Goal: Transaction & Acquisition: Purchase product/service

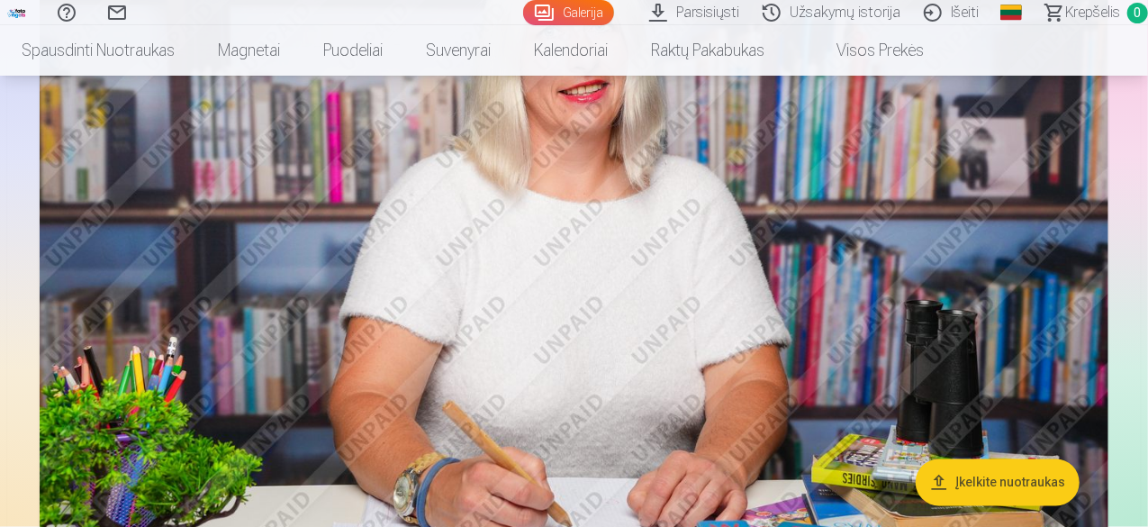
scroll to position [1499, 0]
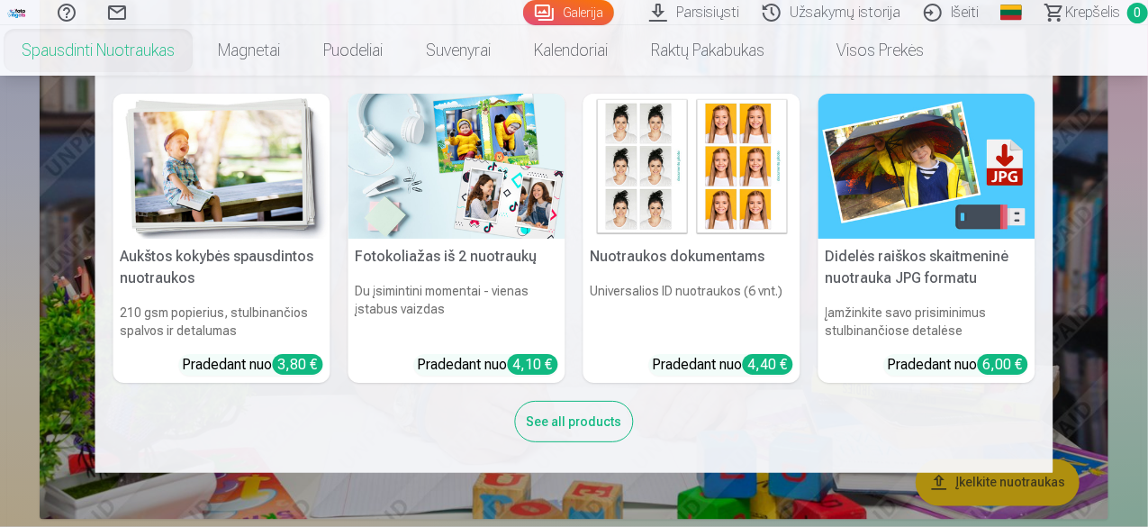
click at [196, 50] on link "Spausdinti nuotraukas" at bounding box center [98, 50] width 196 height 50
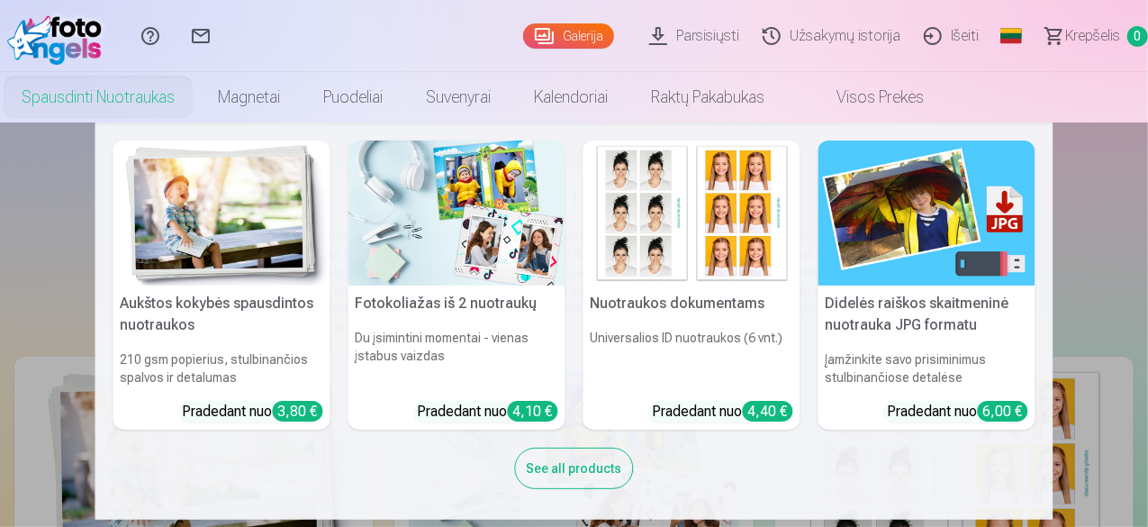
click at [196, 95] on link "Spausdinti nuotraukas" at bounding box center [98, 97] width 196 height 50
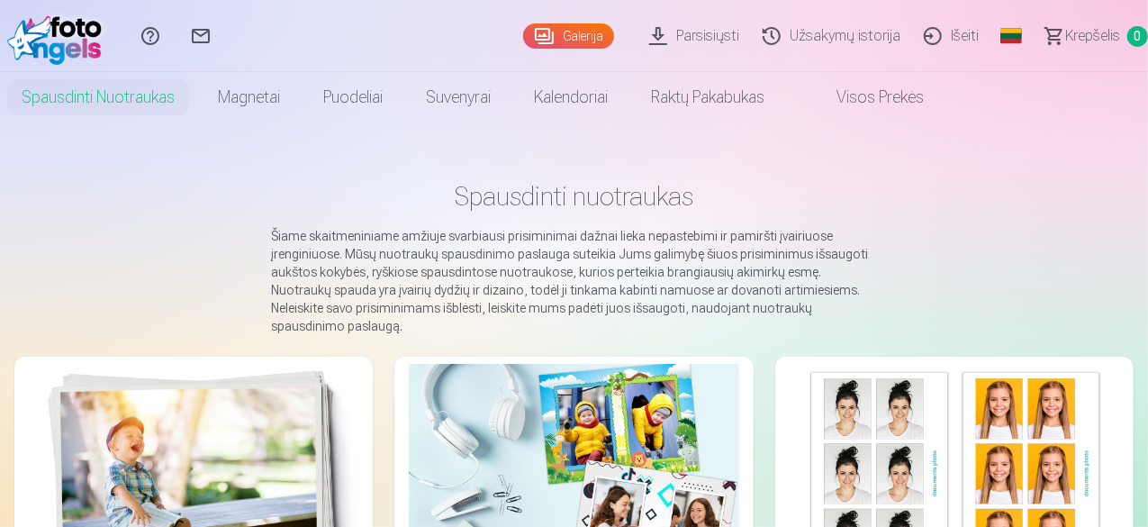
click at [196, 95] on link "Spausdinti nuotraukas" at bounding box center [98, 97] width 196 height 50
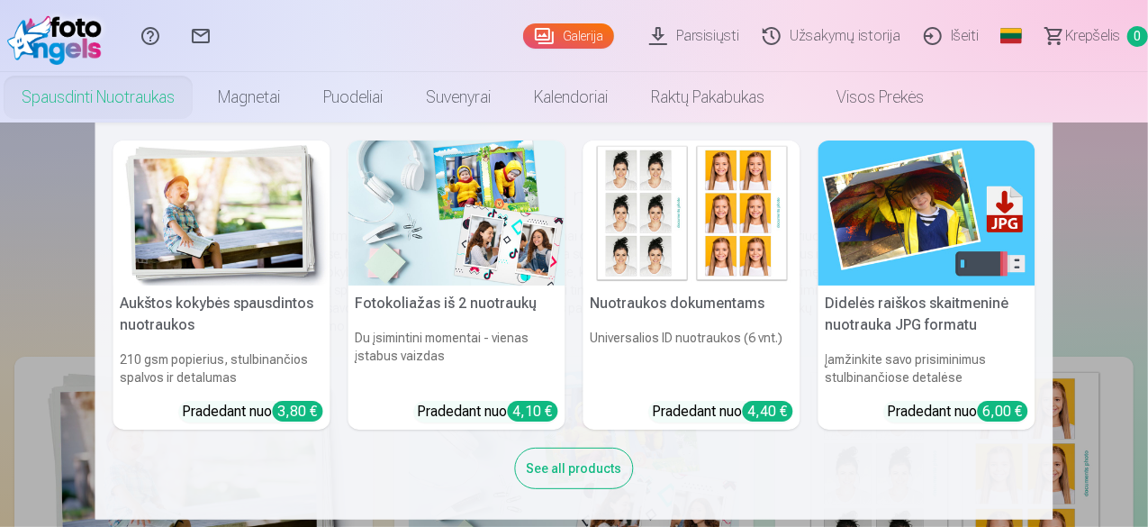
click at [220, 299] on h5 "Aukštos kokybės spausdintos nuotraukos" at bounding box center [221, 314] width 217 height 58
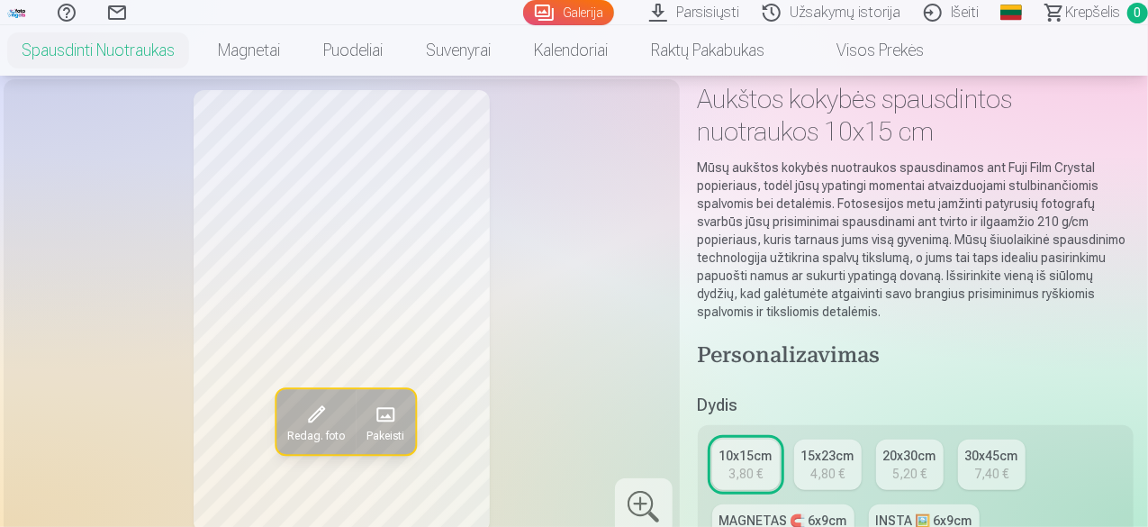
scroll to position [180, 0]
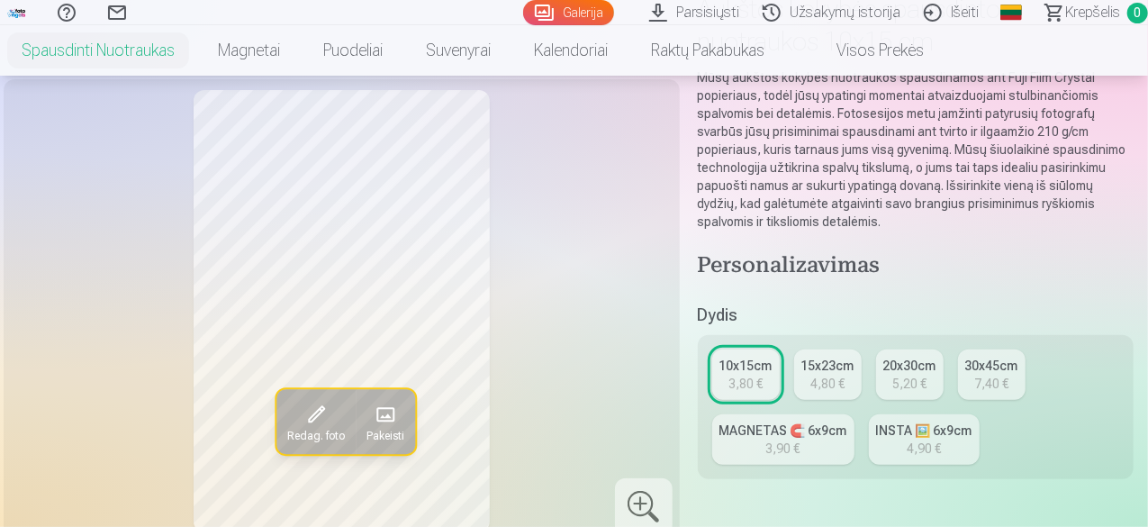
click at [929, 368] on div "20x30cm" at bounding box center [909, 366] width 53 height 18
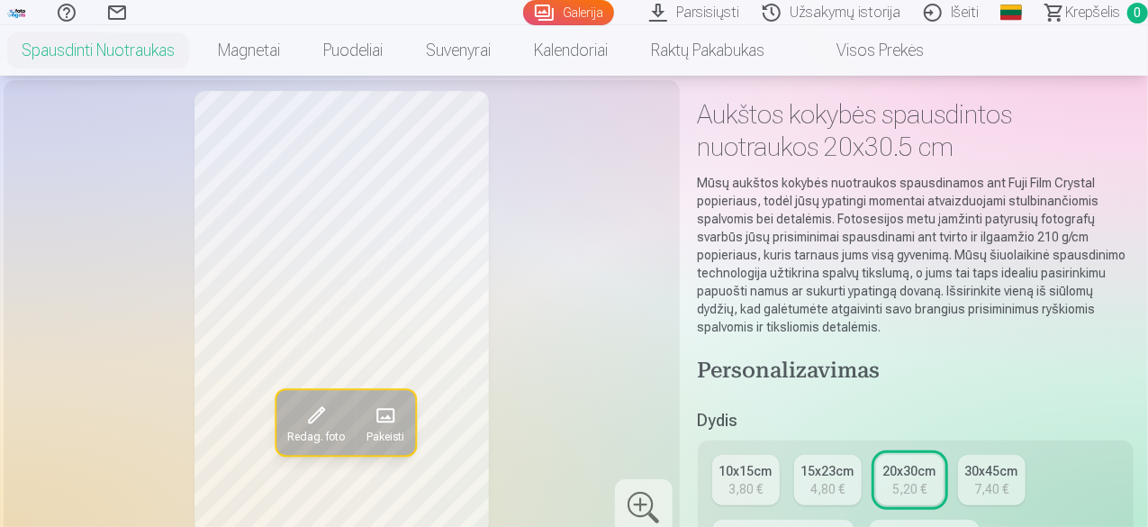
scroll to position [180, 0]
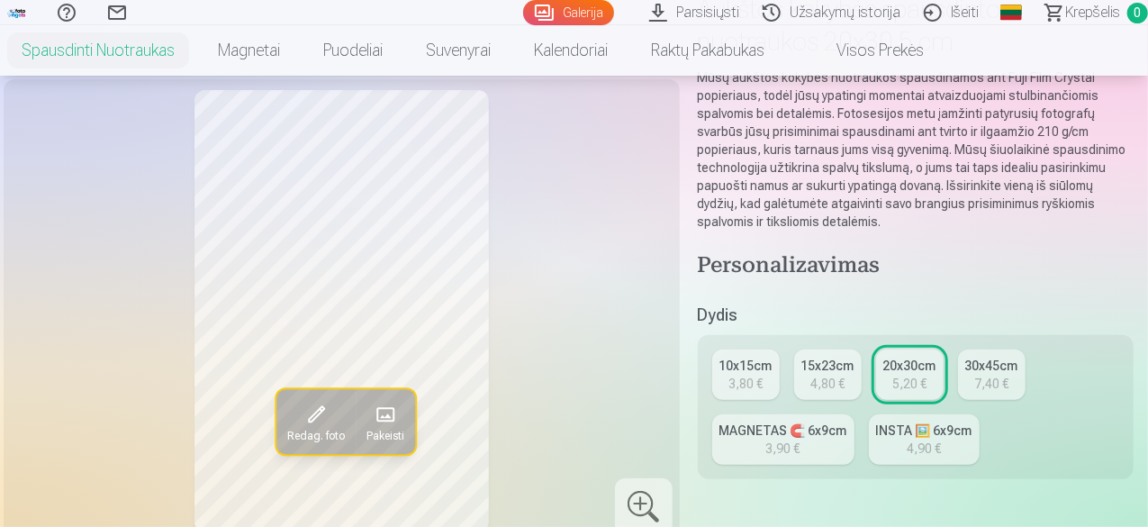
click at [374, 429] on span at bounding box center [385, 414] width 29 height 29
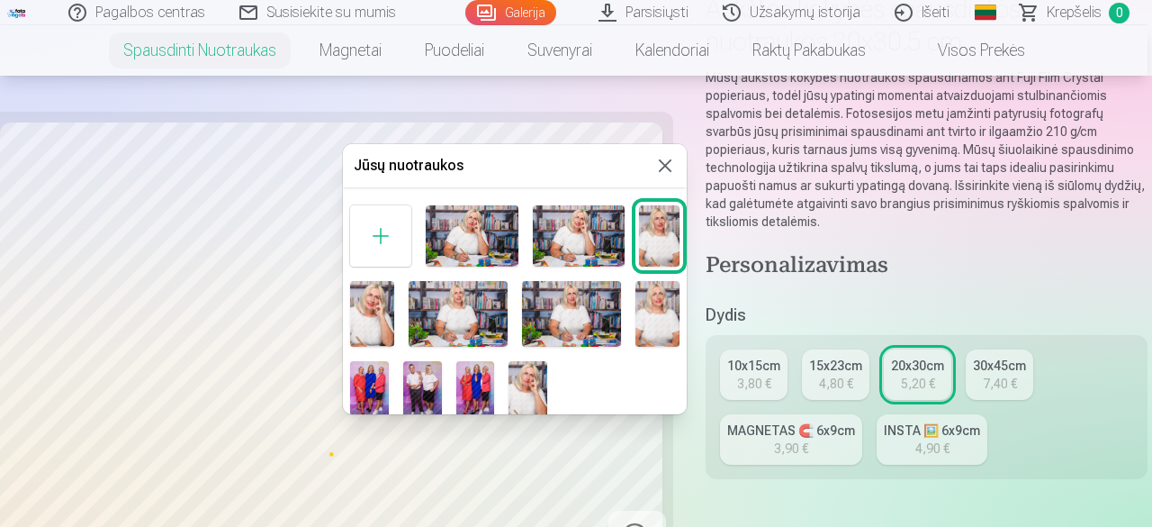
click at [463, 312] on img at bounding box center [458, 314] width 99 height 66
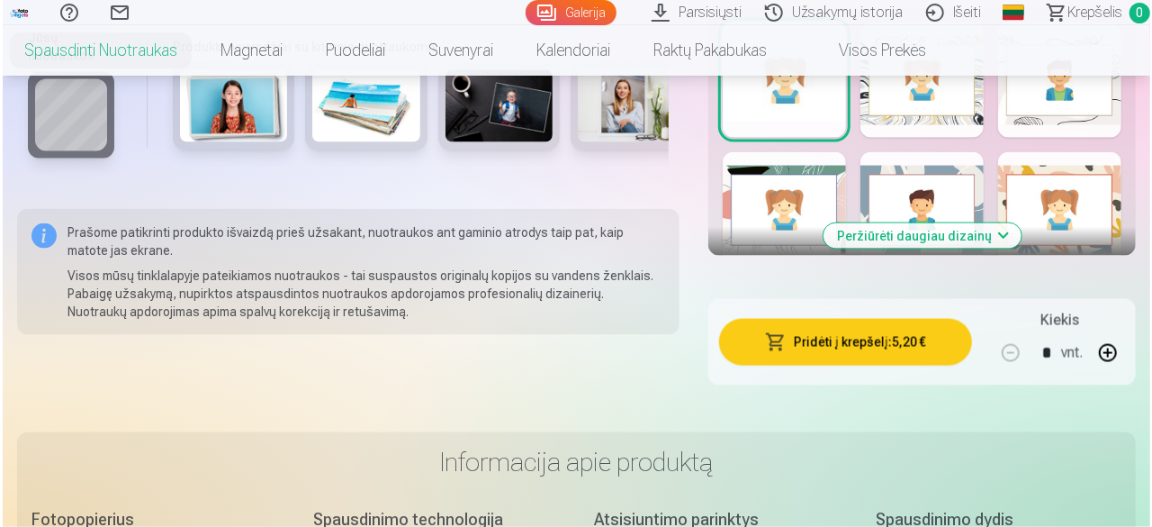
scroll to position [1351, 0]
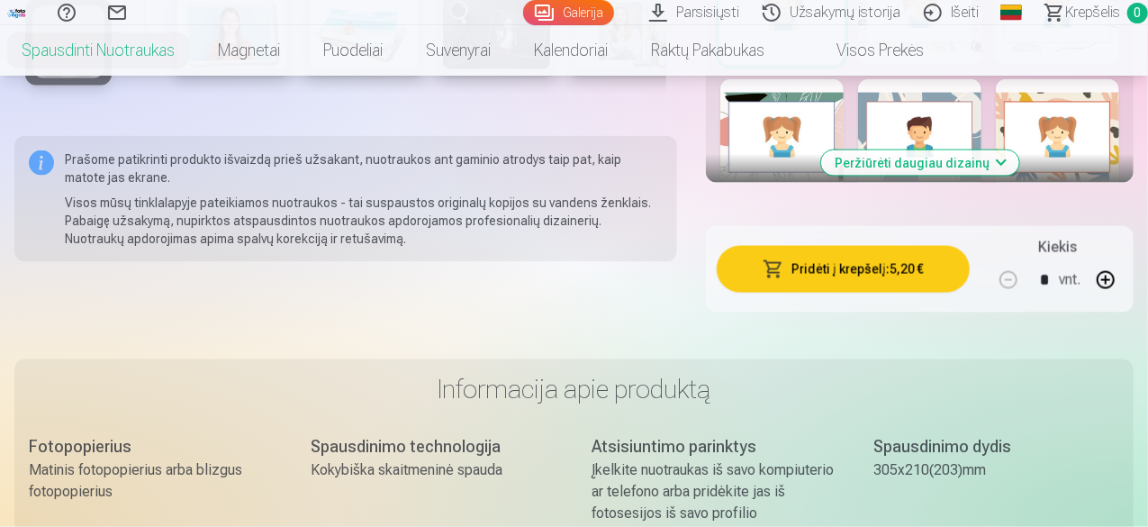
click at [845, 267] on button "Pridėti į krepšelį : 5,20 €" at bounding box center [843, 269] width 253 height 47
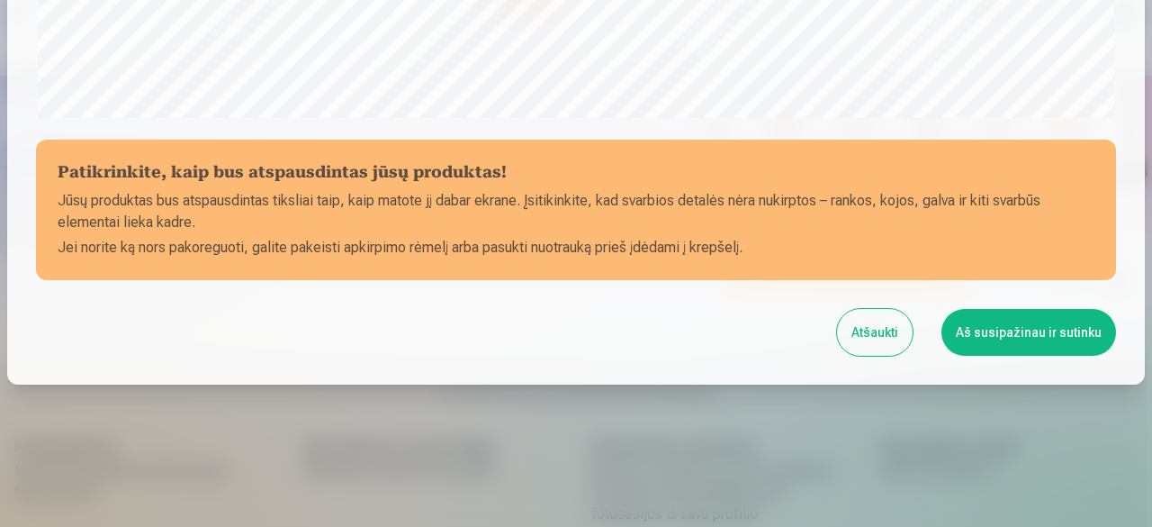
scroll to position [755, 0]
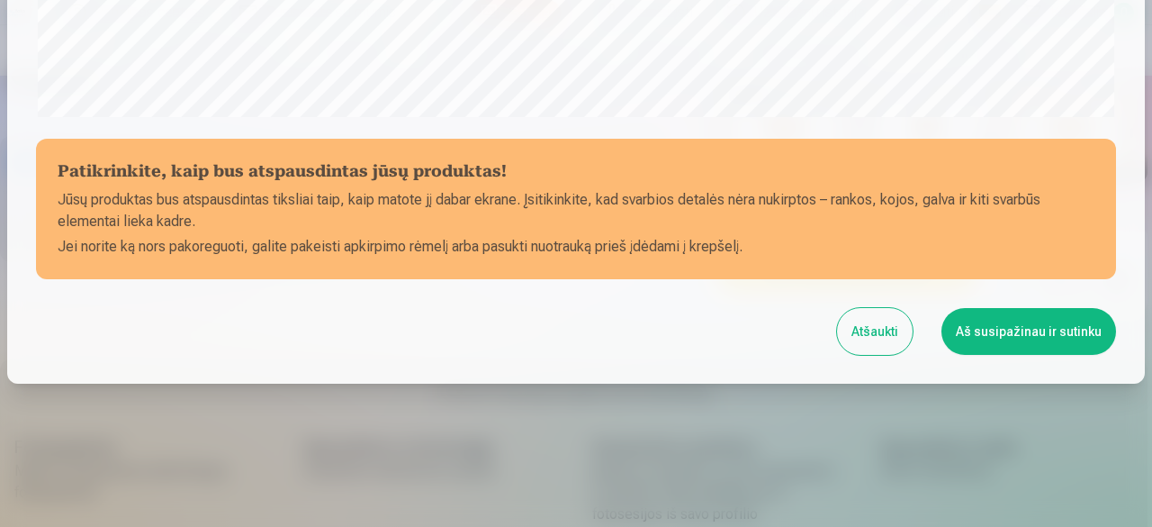
click at [989, 323] on button "Aš susipažinau ir sutinku" at bounding box center [1029, 331] width 175 height 47
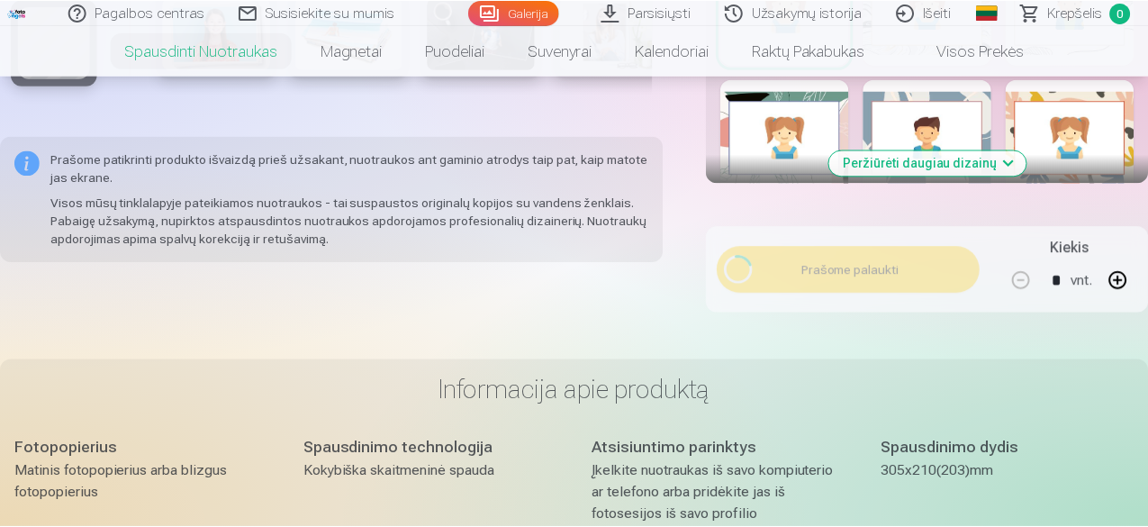
scroll to position [753, 0]
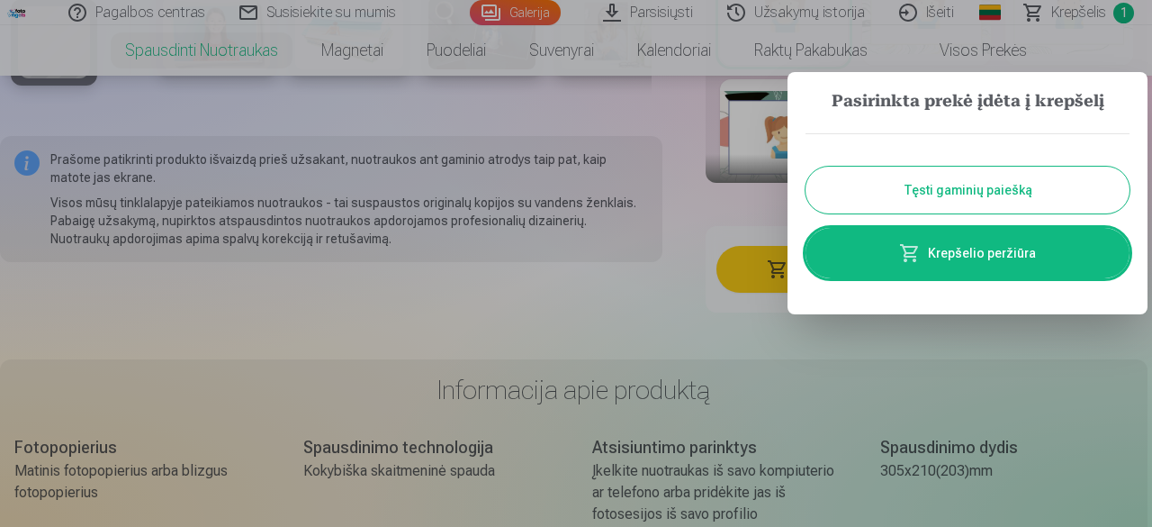
click at [868, 179] on button "Tęsti gaminių paiešką" at bounding box center [968, 190] width 324 height 47
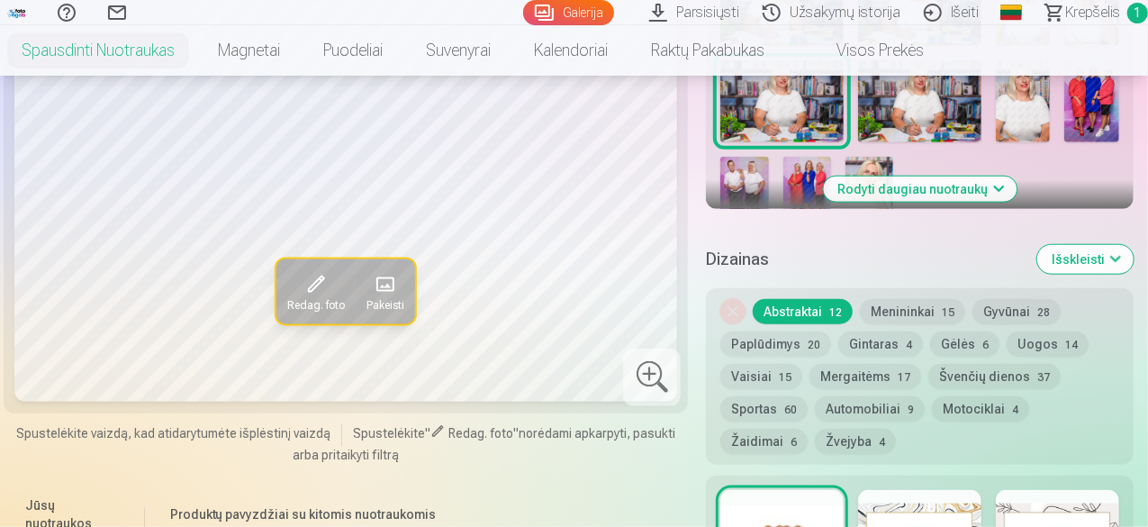
scroll to position [720, 0]
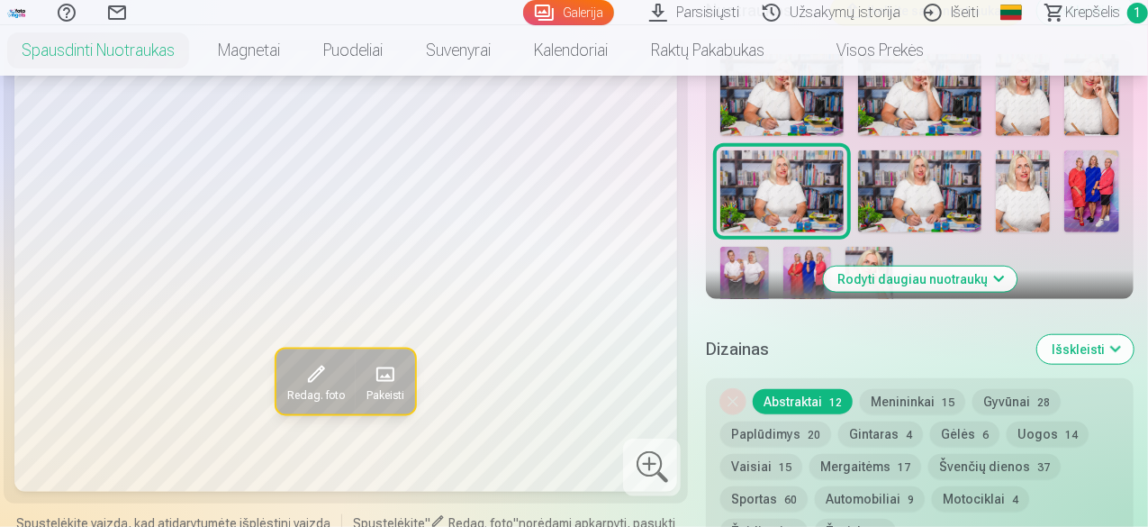
click at [747, 265] on img at bounding box center [744, 283] width 48 height 72
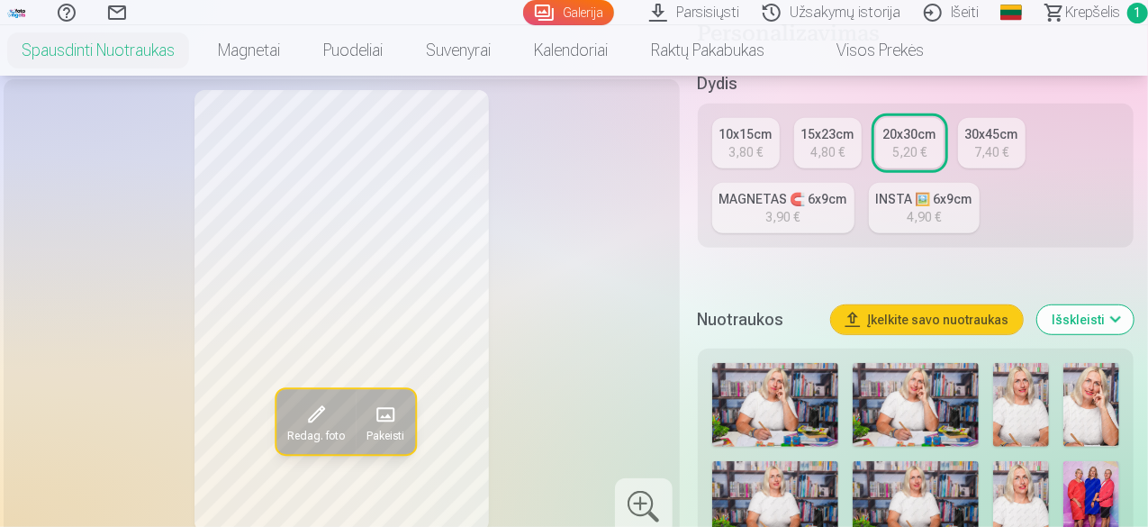
scroll to position [360, 0]
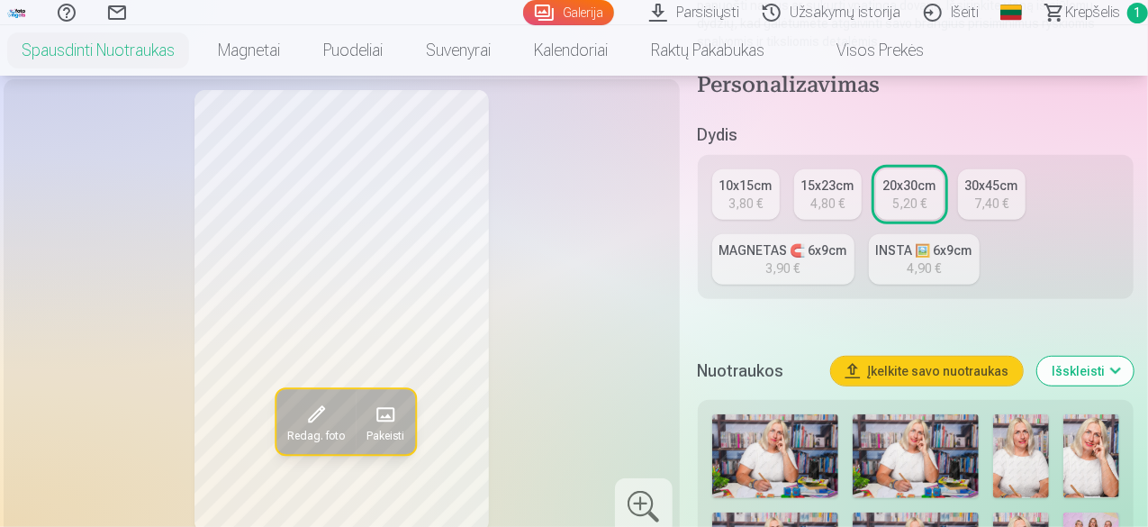
click at [916, 193] on div "20x30cm" at bounding box center [909, 185] width 53 height 18
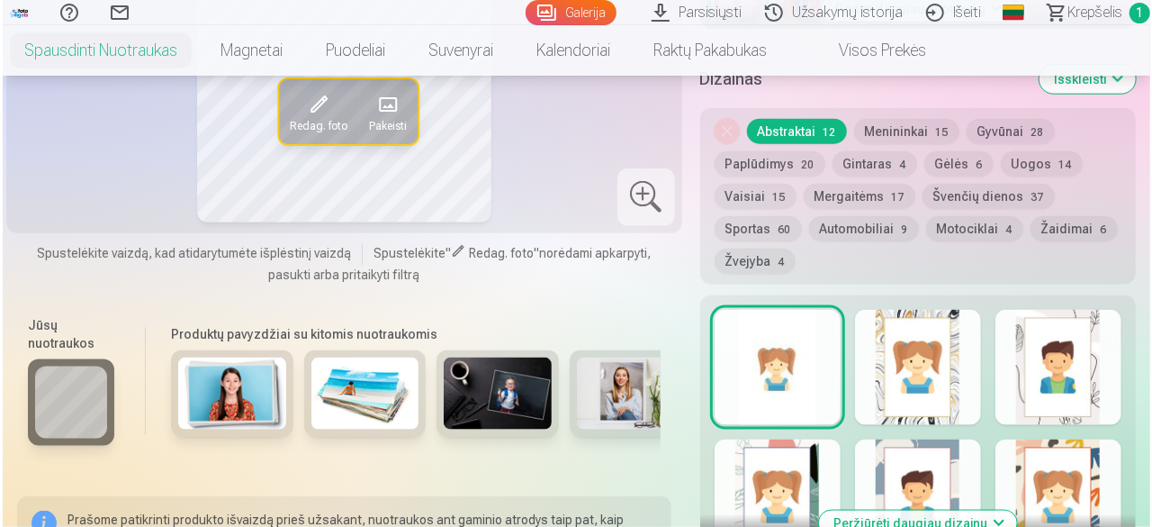
scroll to position [1260, 0]
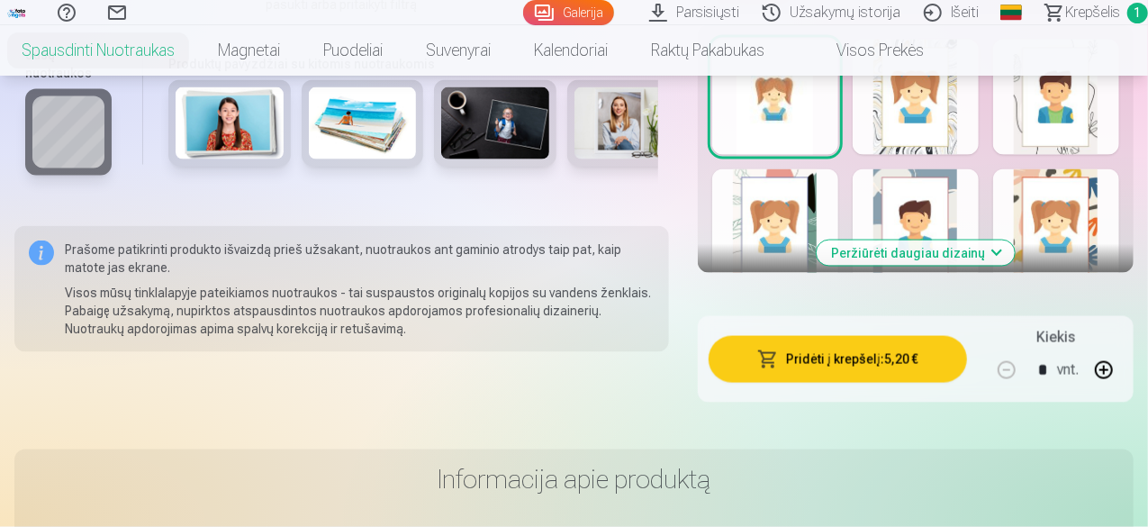
click at [1117, 366] on button "button" at bounding box center [1103, 369] width 43 height 43
click at [865, 357] on button "Pridėti į krepšelį : 10,40 €" at bounding box center [838, 359] width 258 height 47
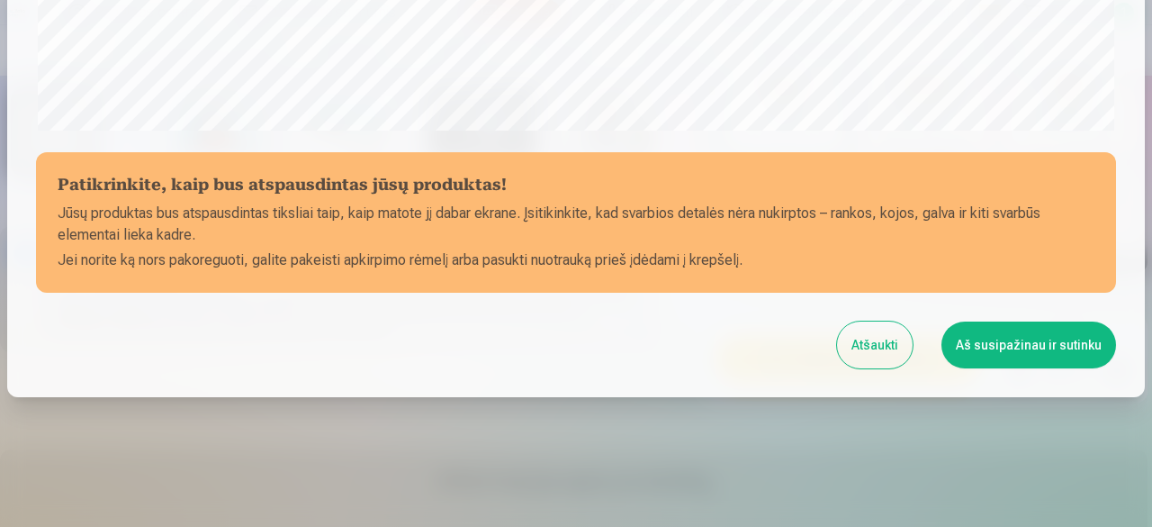
scroll to position [755, 0]
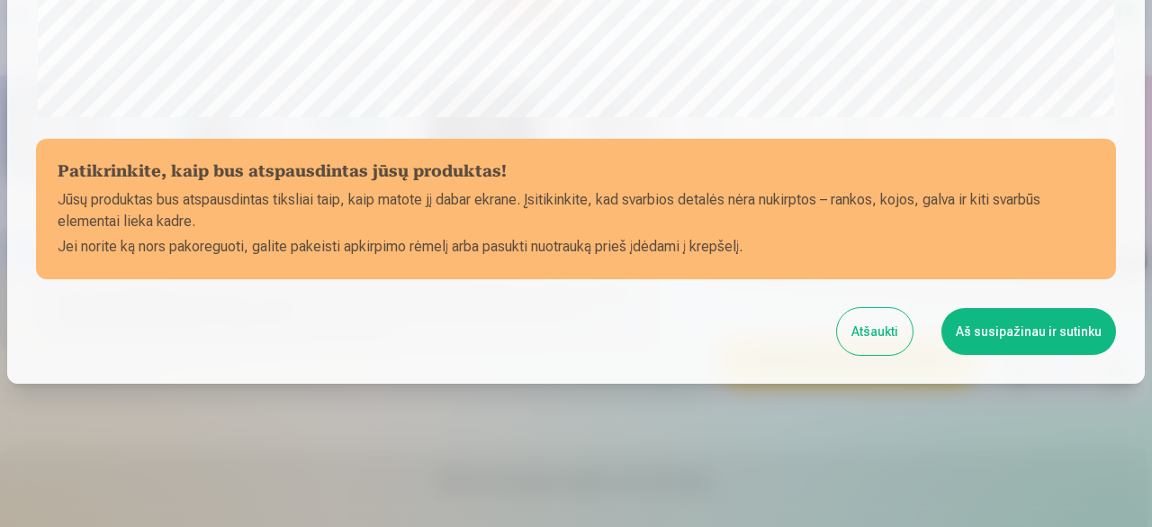
click at [997, 325] on button "Aš susipažinau ir sutinku" at bounding box center [1029, 331] width 175 height 47
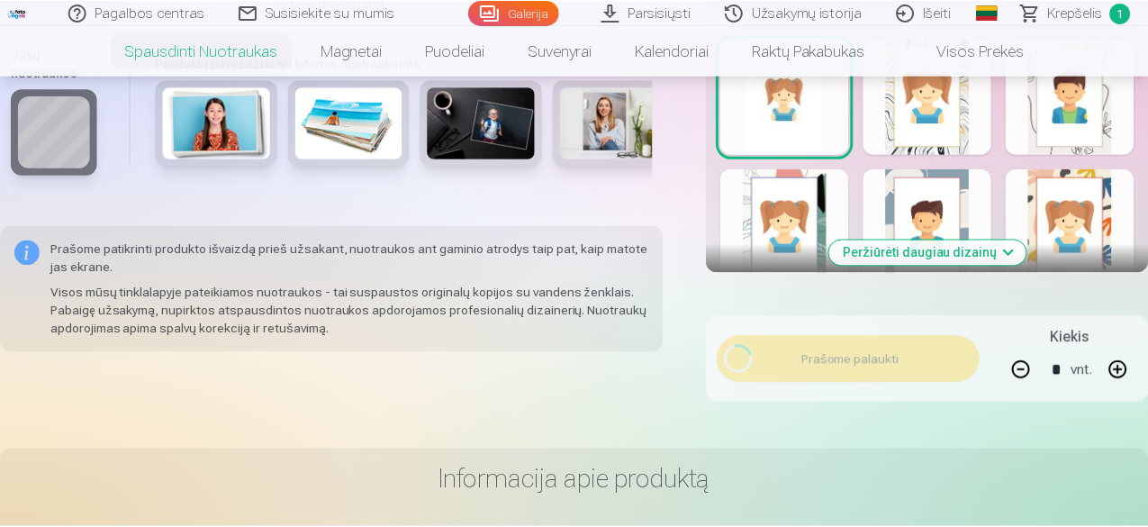
scroll to position [753, 0]
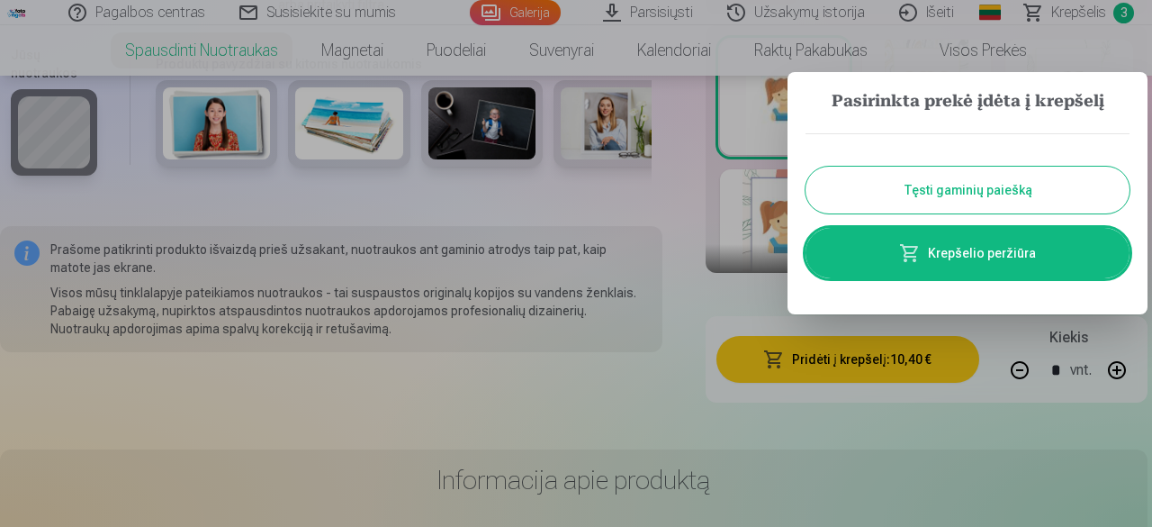
click at [931, 185] on button "Tęsti gaminių paiešką" at bounding box center [968, 190] width 324 height 47
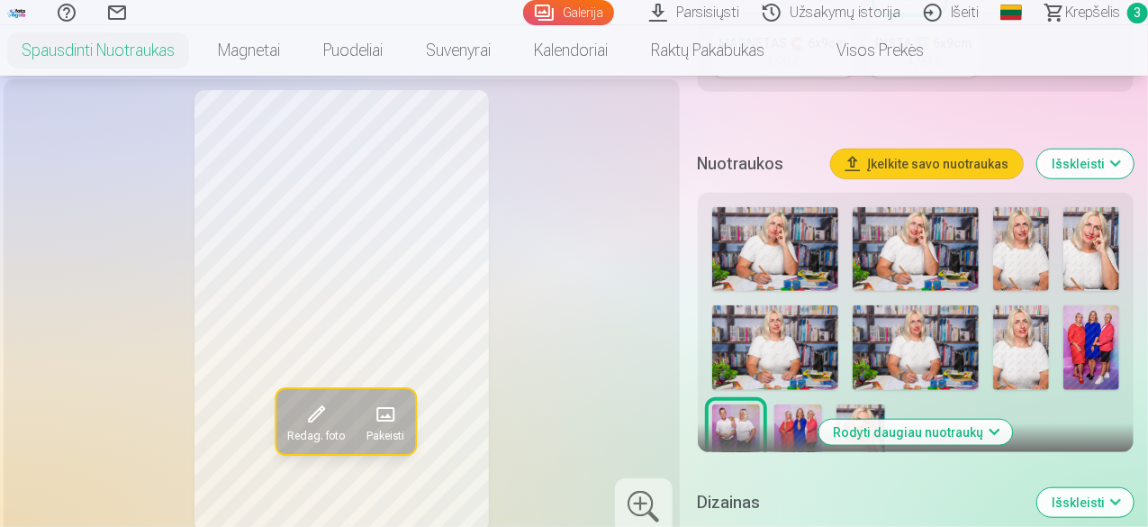
scroll to position [540, 0]
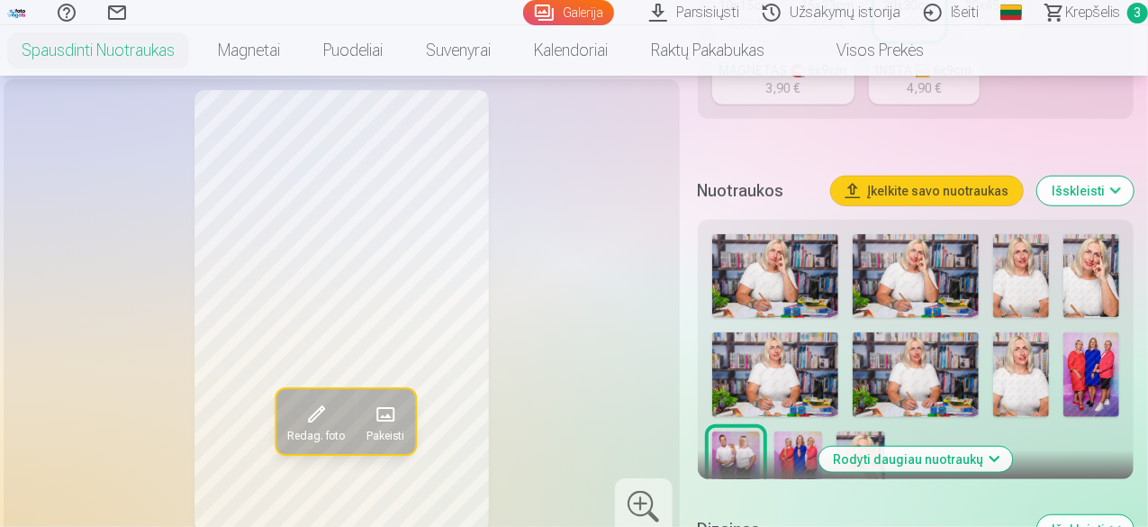
click at [1107, 360] on img at bounding box center [1091, 374] width 56 height 84
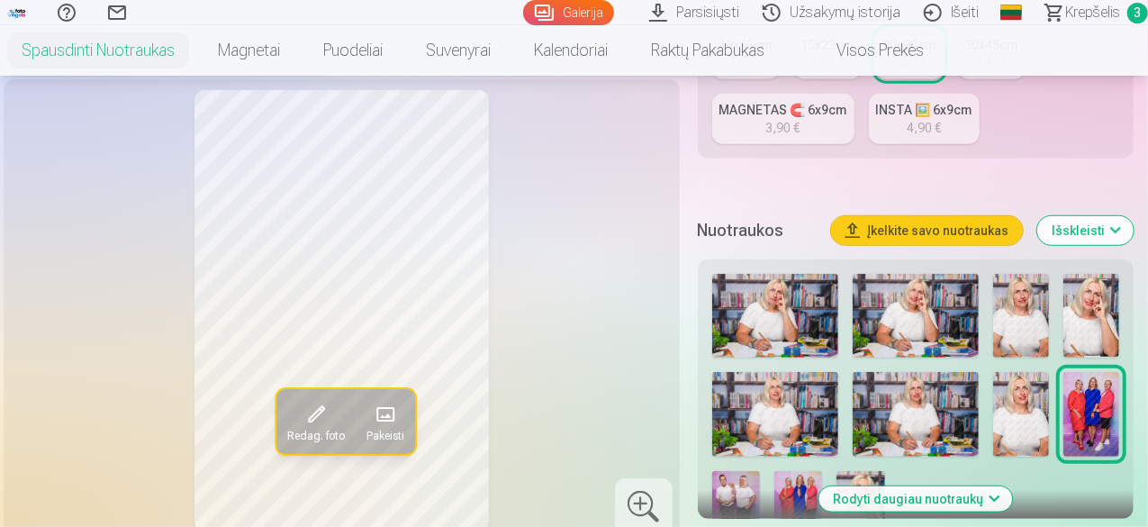
scroll to position [360, 0]
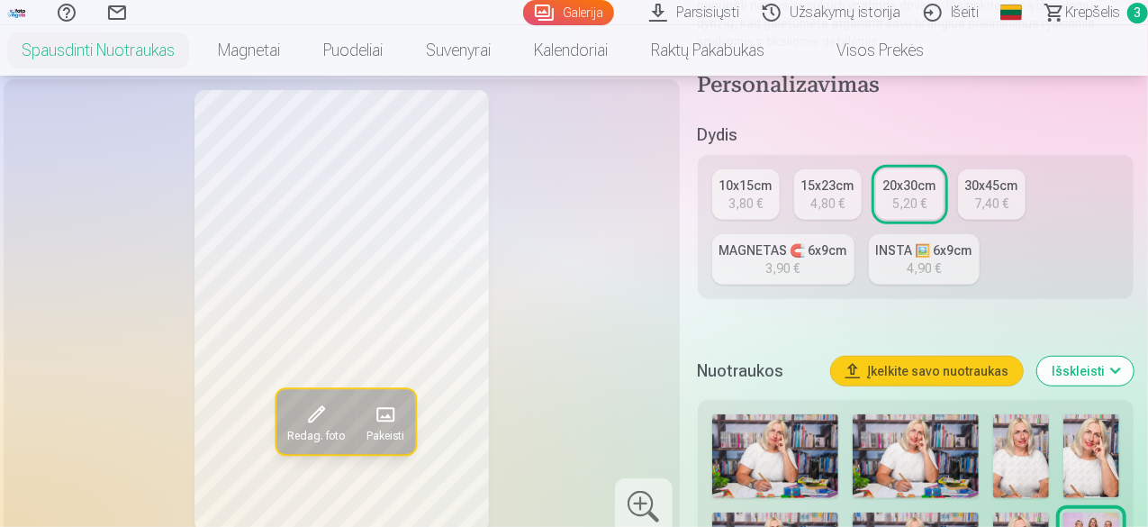
click at [913, 195] on div "5,20 €" at bounding box center [909, 203] width 34 height 18
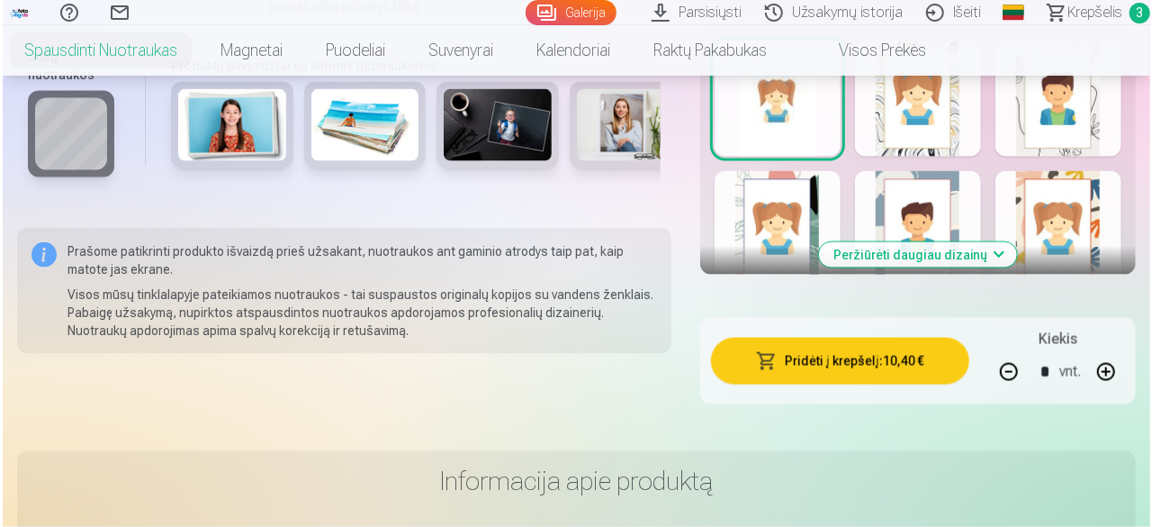
scroll to position [1260, 0]
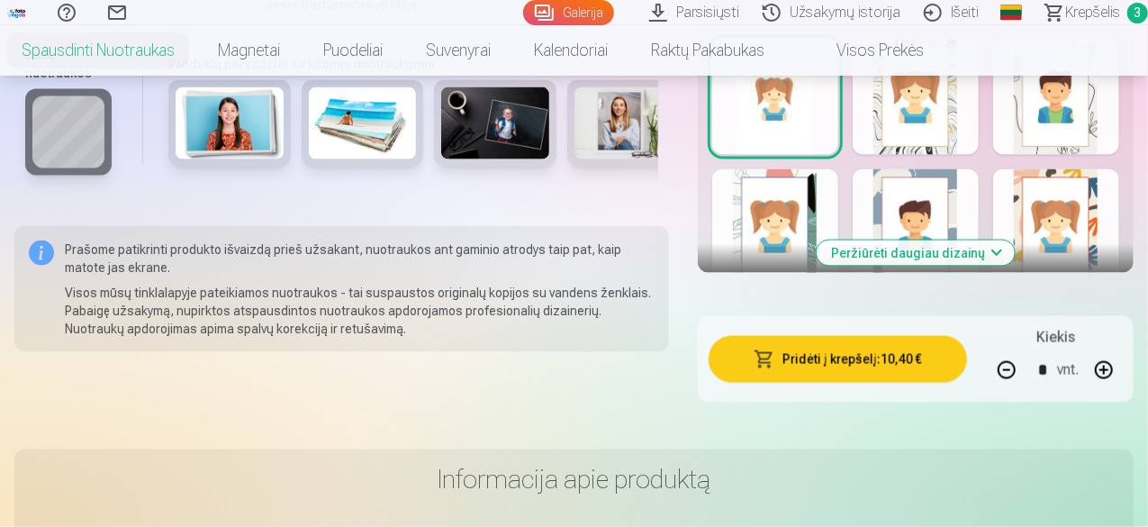
click at [1119, 368] on button "button" at bounding box center [1103, 369] width 43 height 43
type input "*"
click at [845, 359] on button "Pridėti į krepšelį : 15,60 €" at bounding box center [838, 359] width 258 height 47
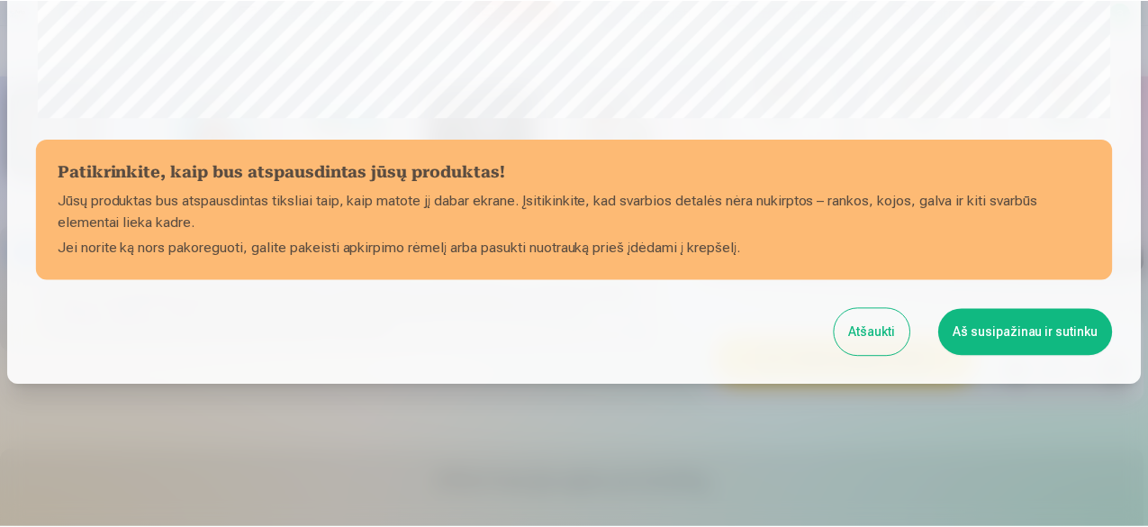
scroll to position [755, 0]
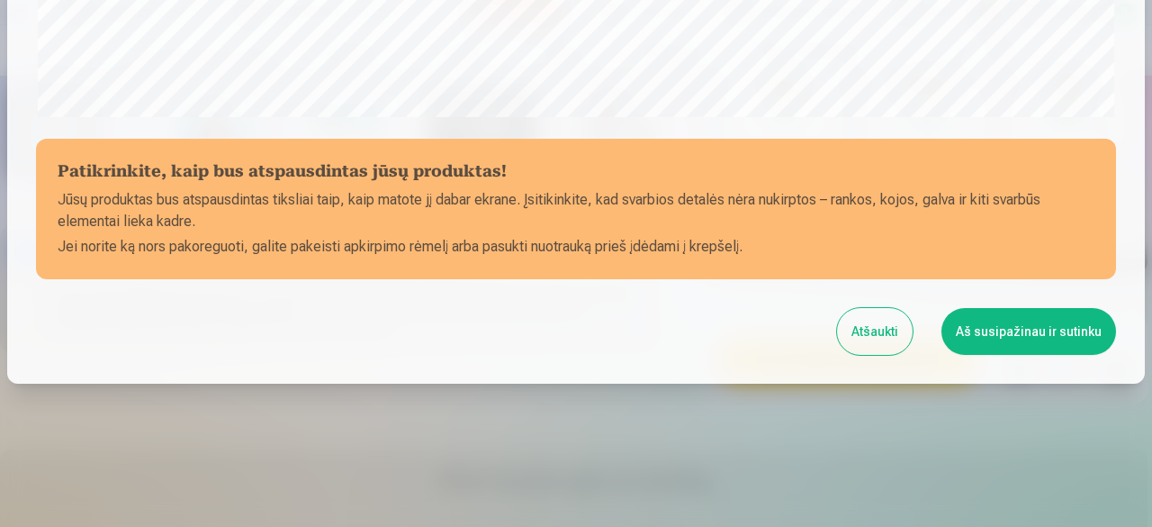
click at [995, 334] on button "Aš susipažinau ir sutinku" at bounding box center [1029, 331] width 175 height 47
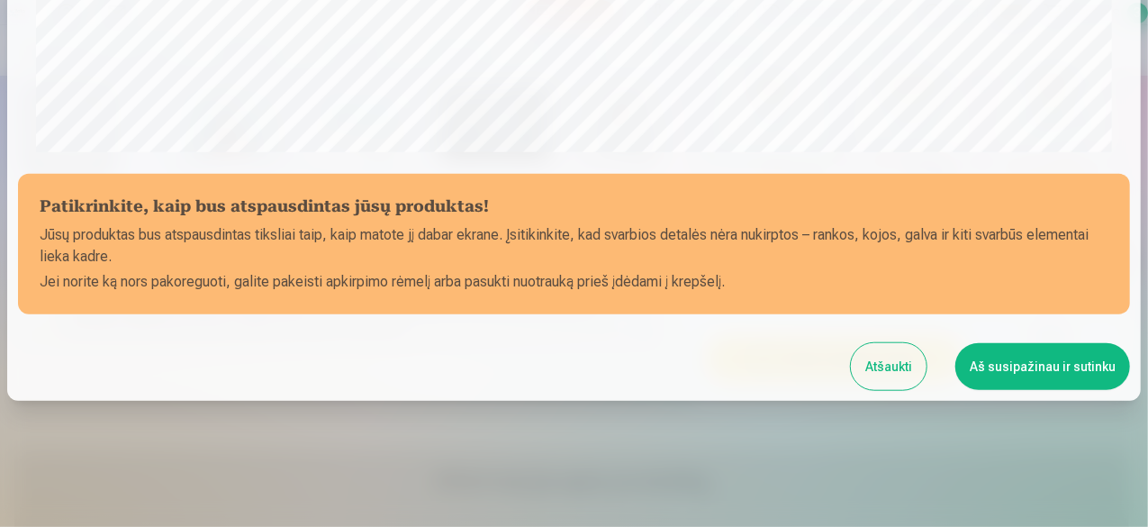
scroll to position [753, 0]
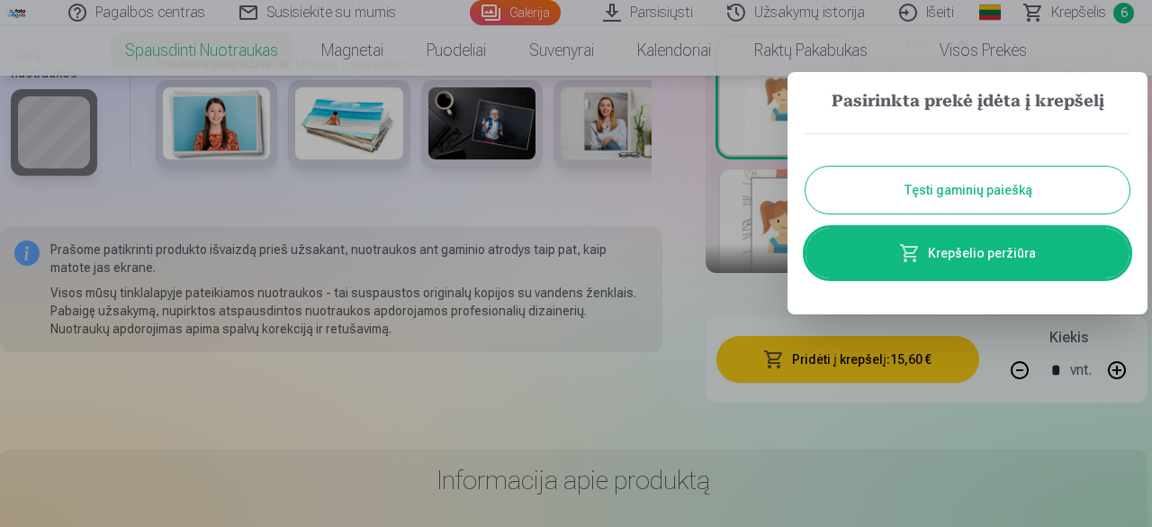
click at [920, 187] on button "Tęsti gaminių paiešką" at bounding box center [968, 190] width 324 height 47
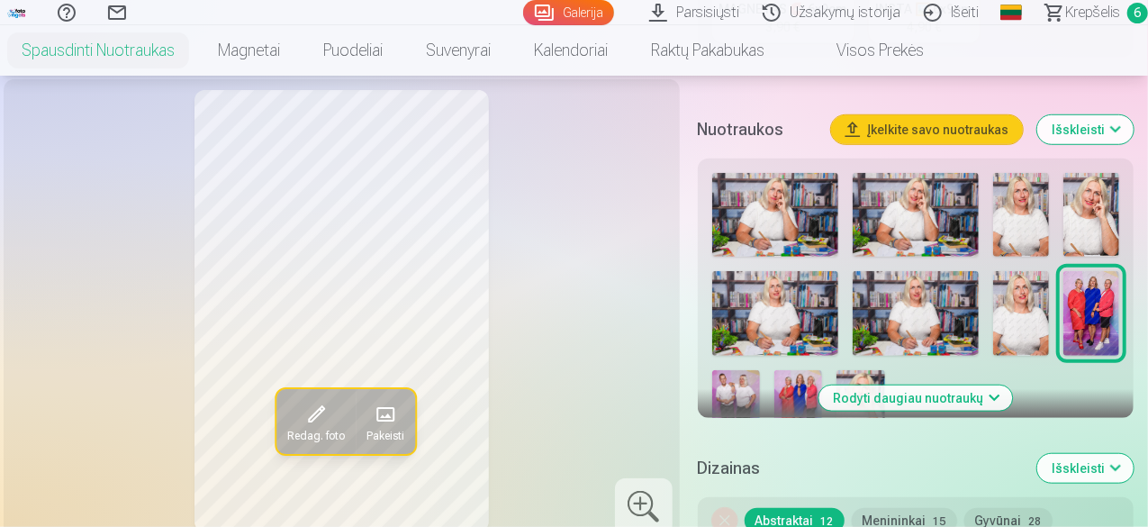
scroll to position [630, 0]
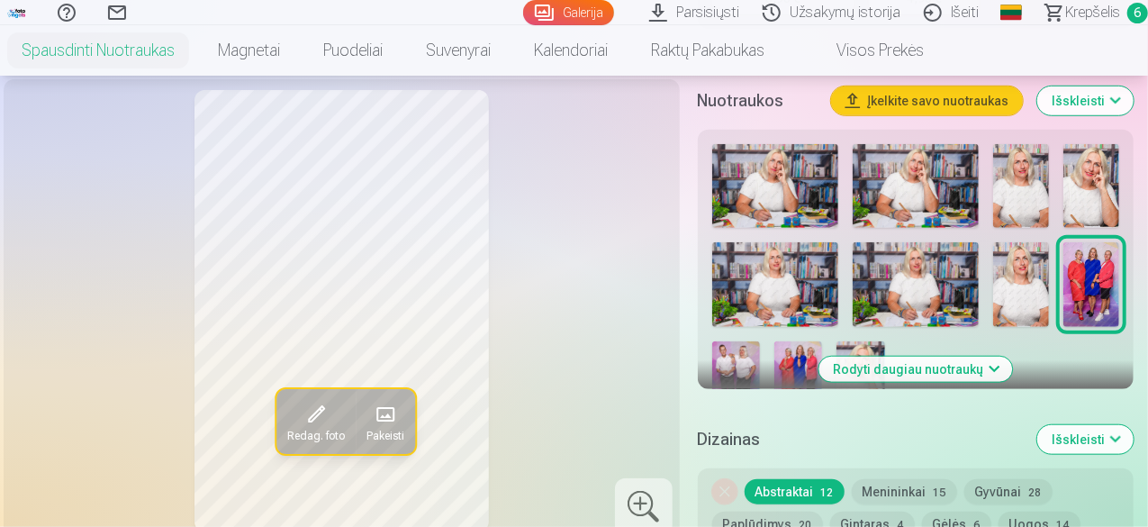
click at [1007, 369] on button "Rodyti daugiau nuotraukų" at bounding box center [915, 369] width 194 height 25
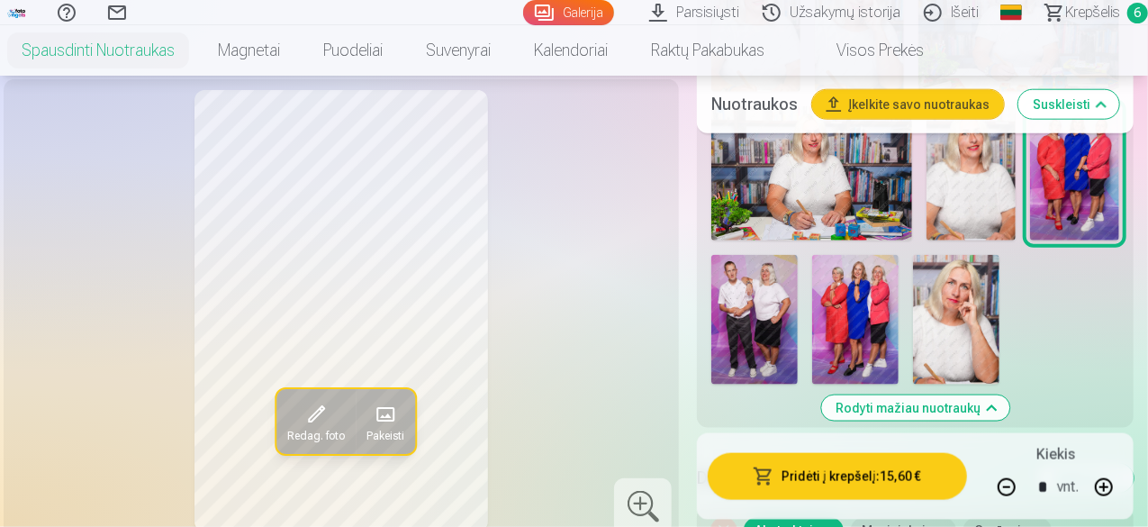
scroll to position [990, 0]
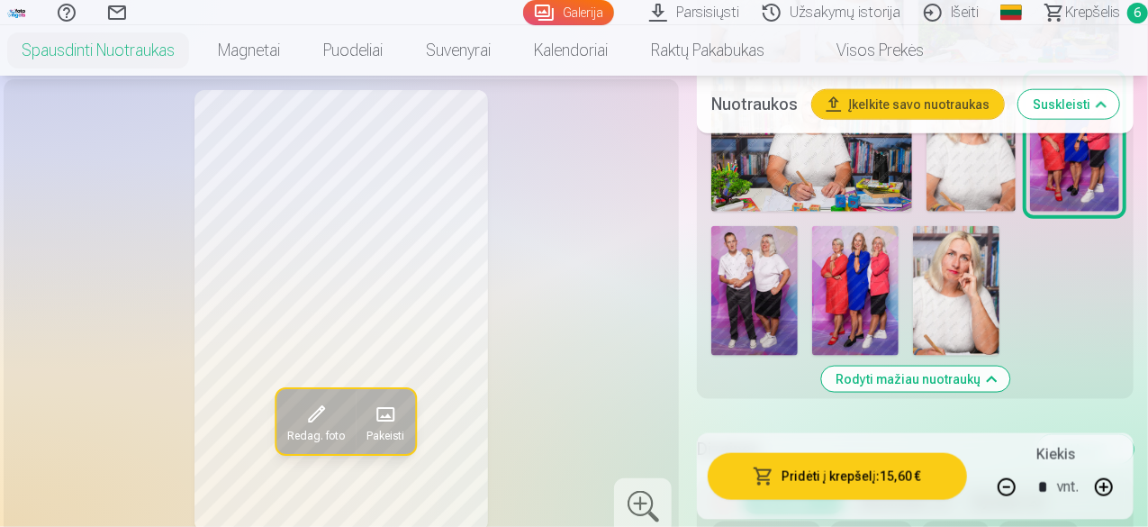
click at [857, 307] on img at bounding box center [855, 291] width 86 height 130
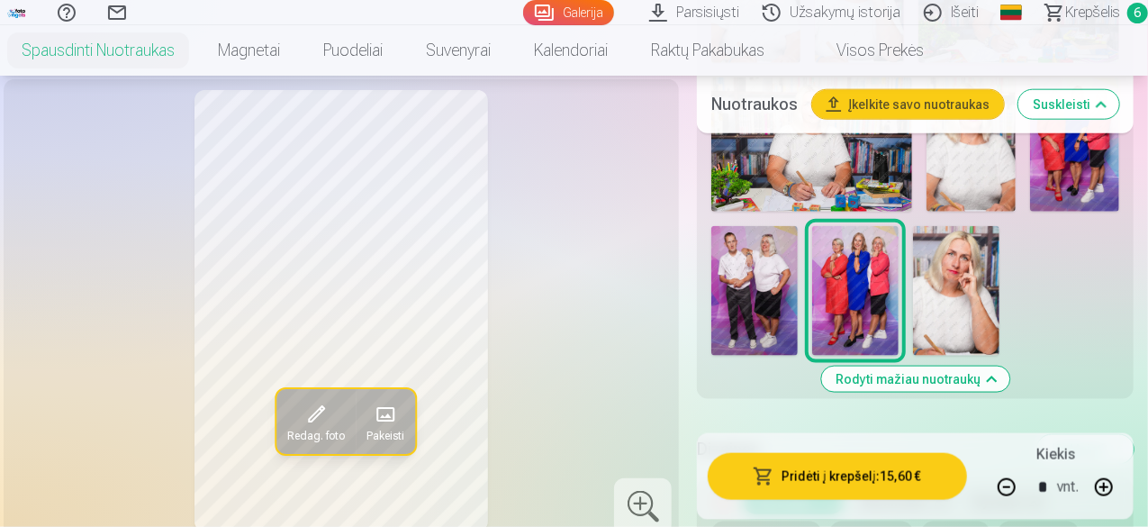
click at [983, 284] on img at bounding box center [956, 291] width 86 height 130
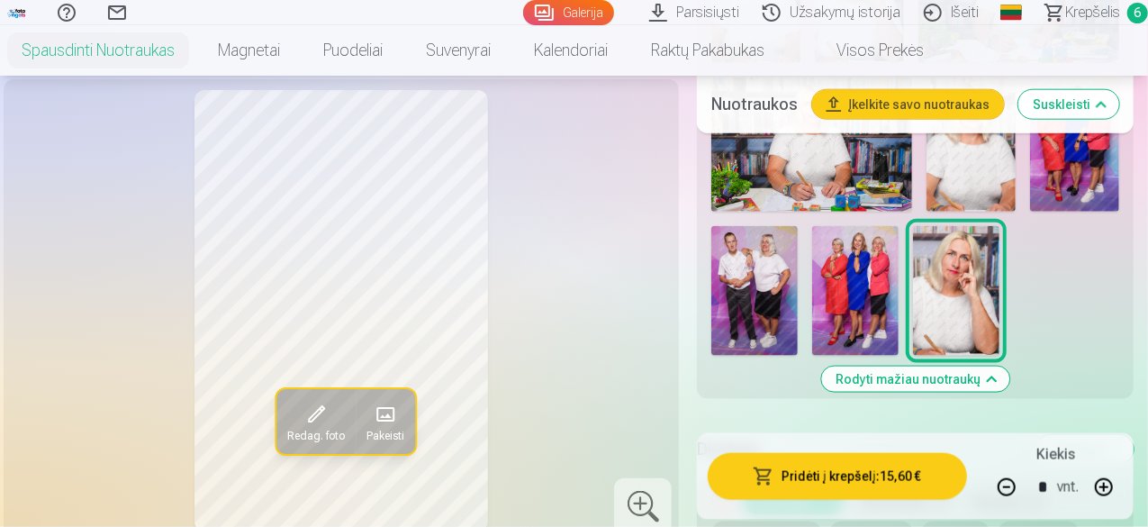
click at [775, 291] on img at bounding box center [754, 291] width 86 height 130
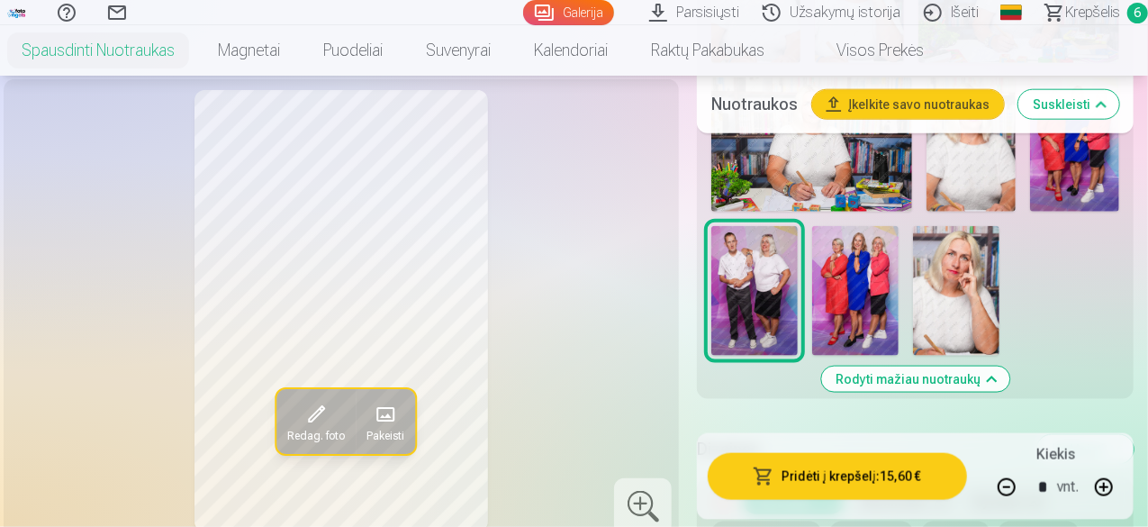
scroll to position [900, 0]
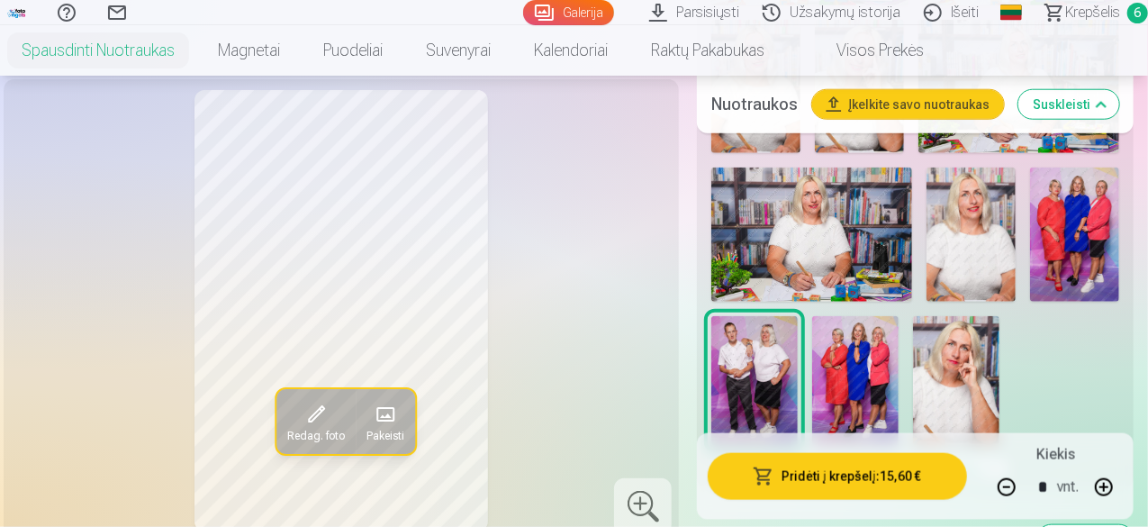
click at [999, 244] on img at bounding box center [970, 234] width 89 height 134
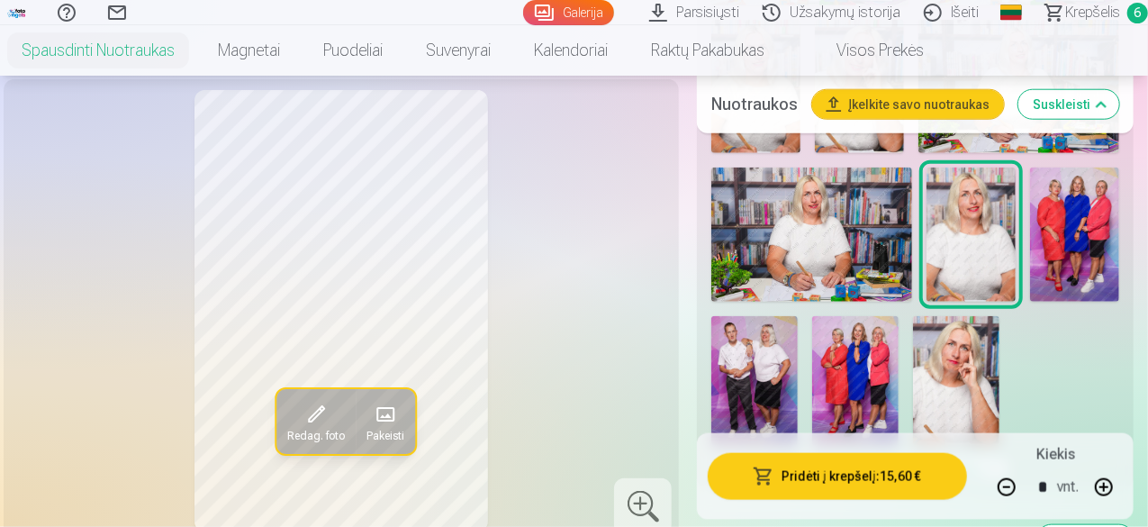
click at [850, 250] on img at bounding box center [811, 234] width 201 height 134
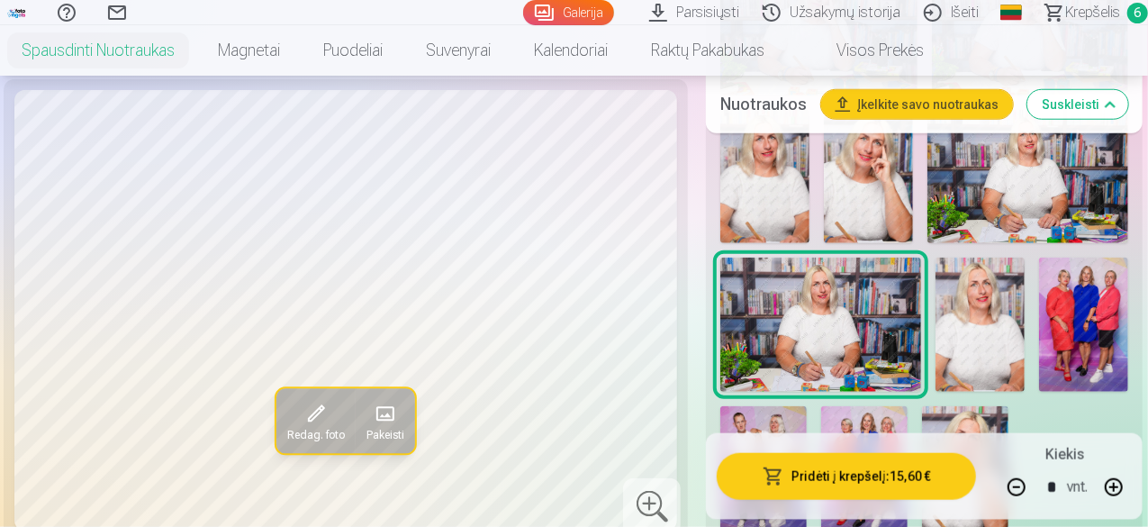
scroll to position [720, 0]
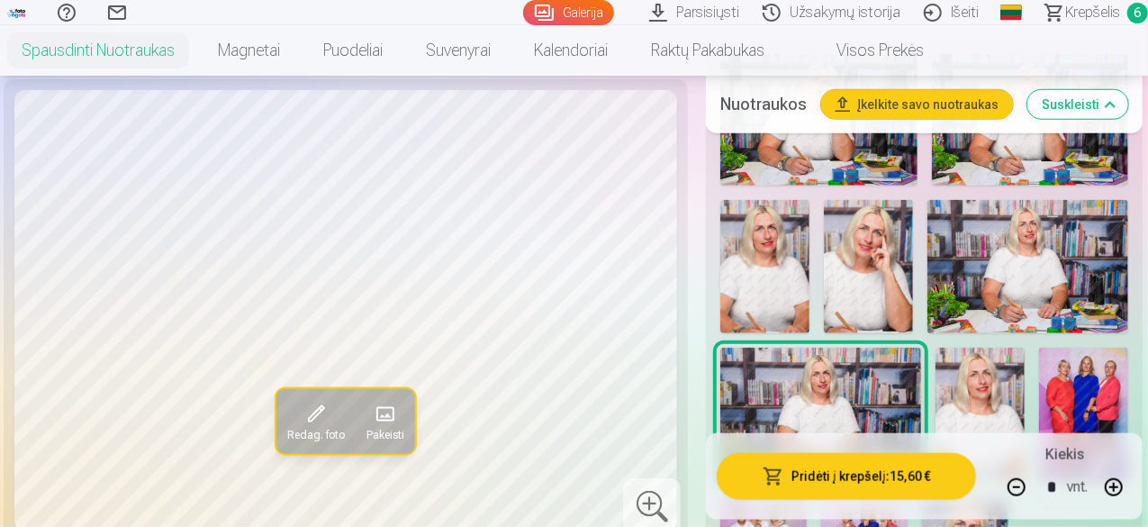
click at [1020, 273] on img at bounding box center [1027, 267] width 201 height 134
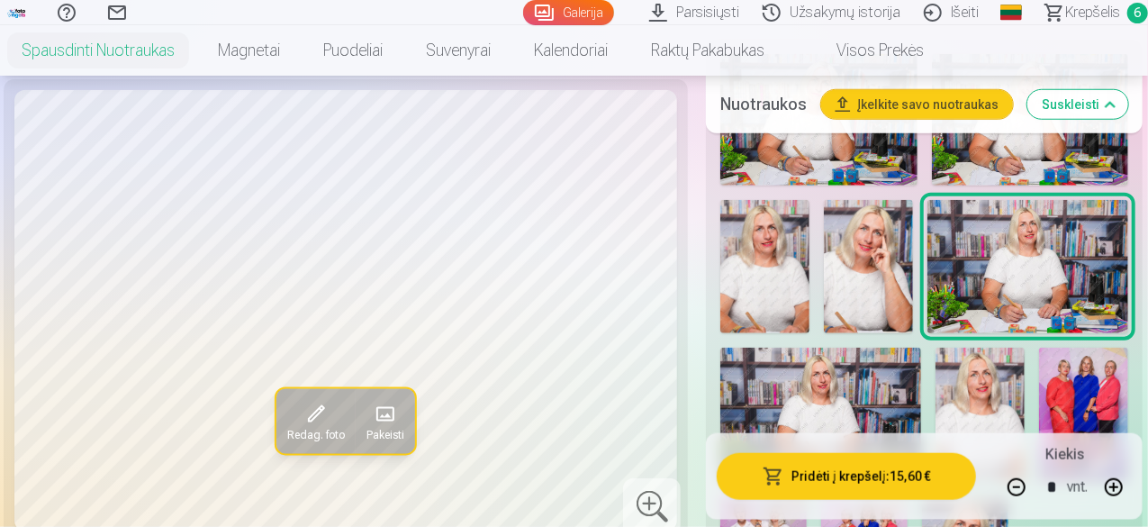
click at [859, 255] on img at bounding box center [868, 267] width 89 height 134
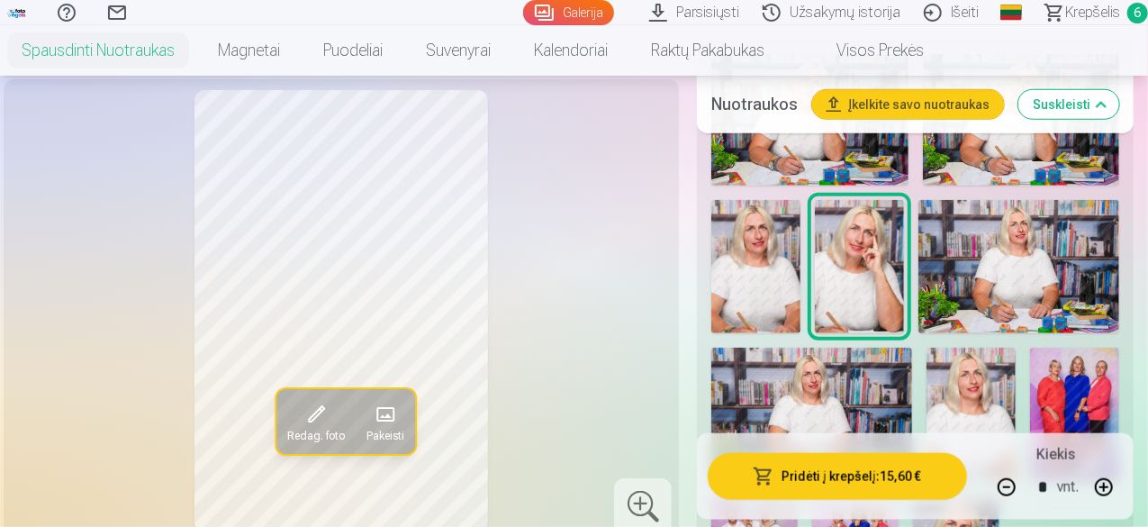
click at [772, 259] on img at bounding box center [755, 267] width 89 height 134
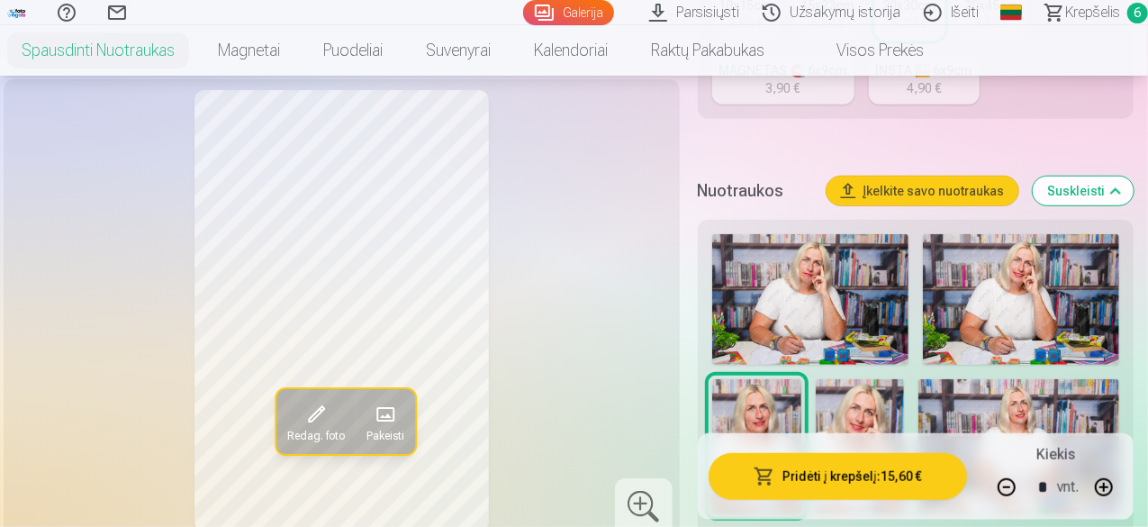
scroll to position [450, 0]
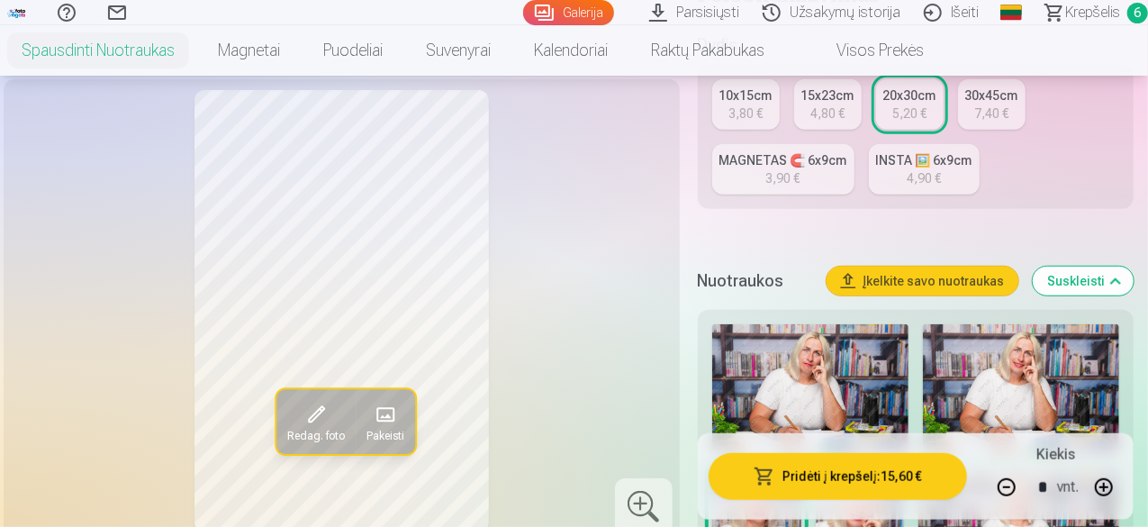
click at [1071, 374] on img at bounding box center [1021, 389] width 196 height 131
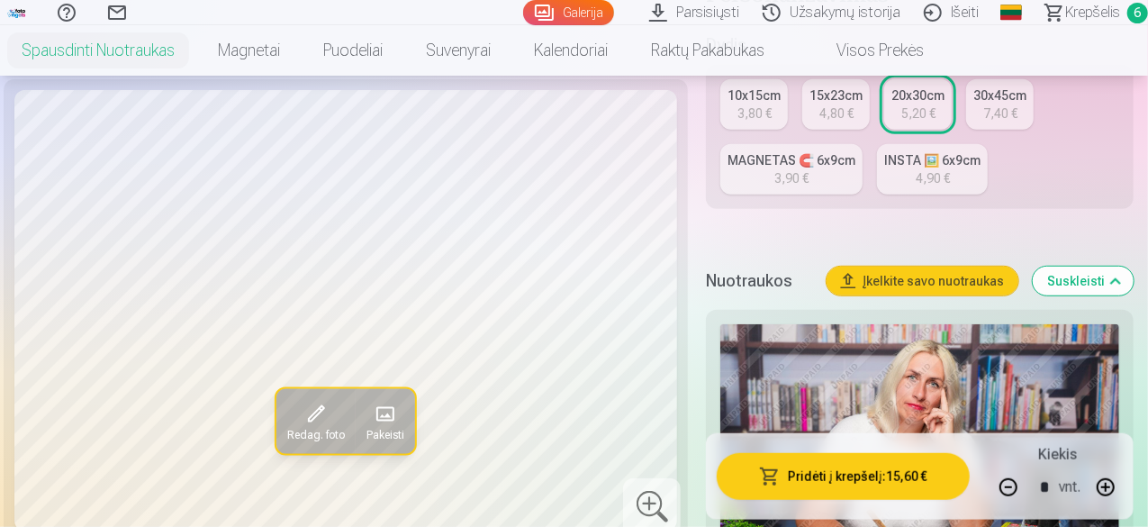
click at [845, 371] on img at bounding box center [919, 457] width 399 height 266
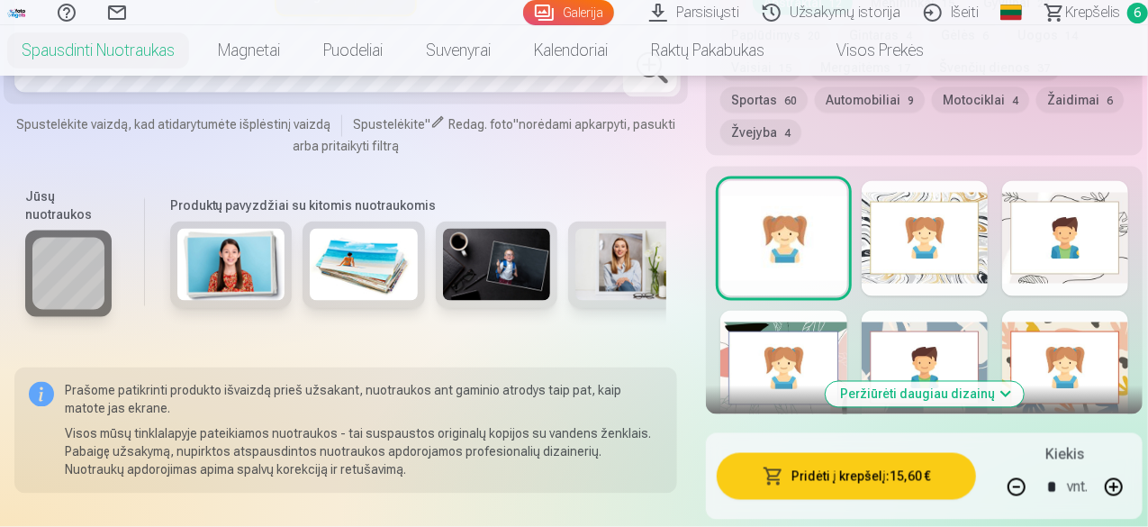
scroll to position [1621, 0]
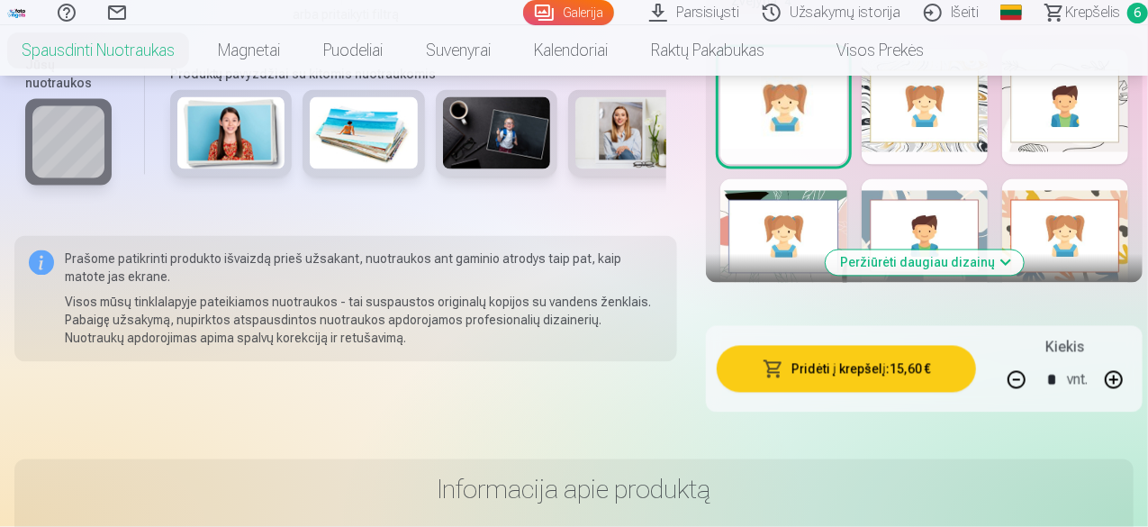
click at [1065, 8] on span "Krepšelis" at bounding box center [1092, 13] width 55 height 22
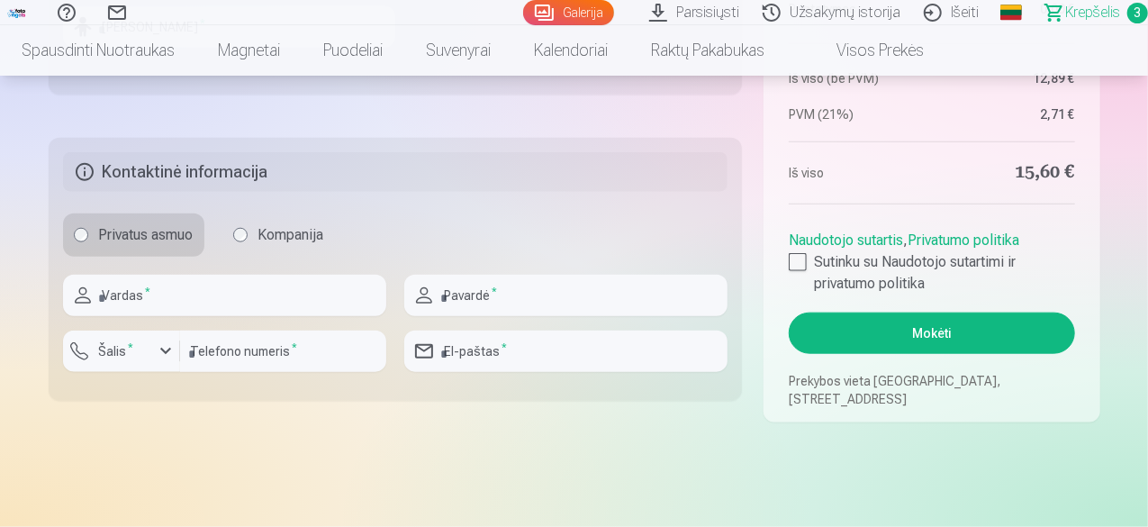
scroll to position [900, 0]
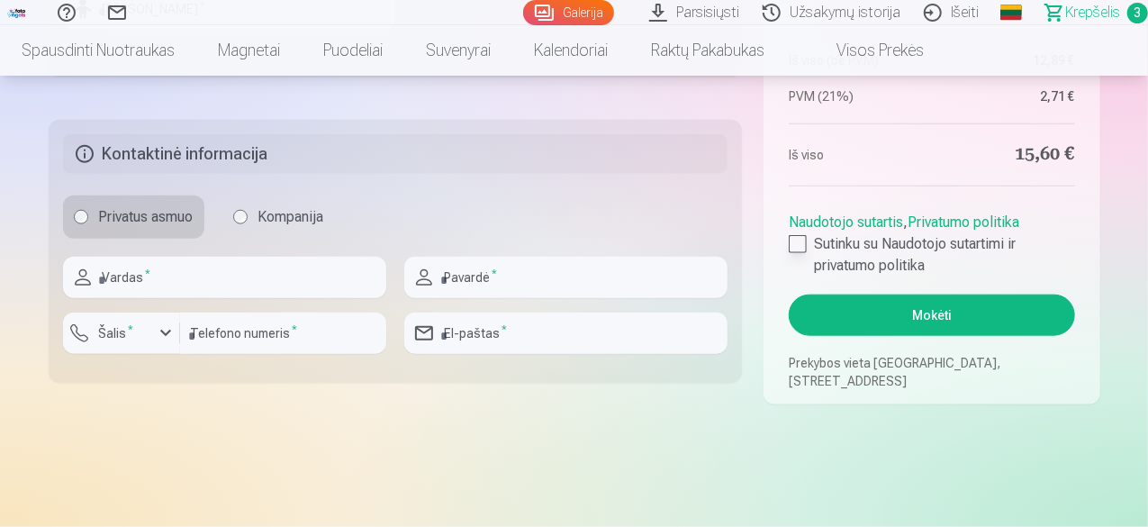
click at [795, 240] on div at bounding box center [798, 244] width 18 height 18
click at [933, 314] on button "Mokėti" at bounding box center [931, 314] width 285 height 41
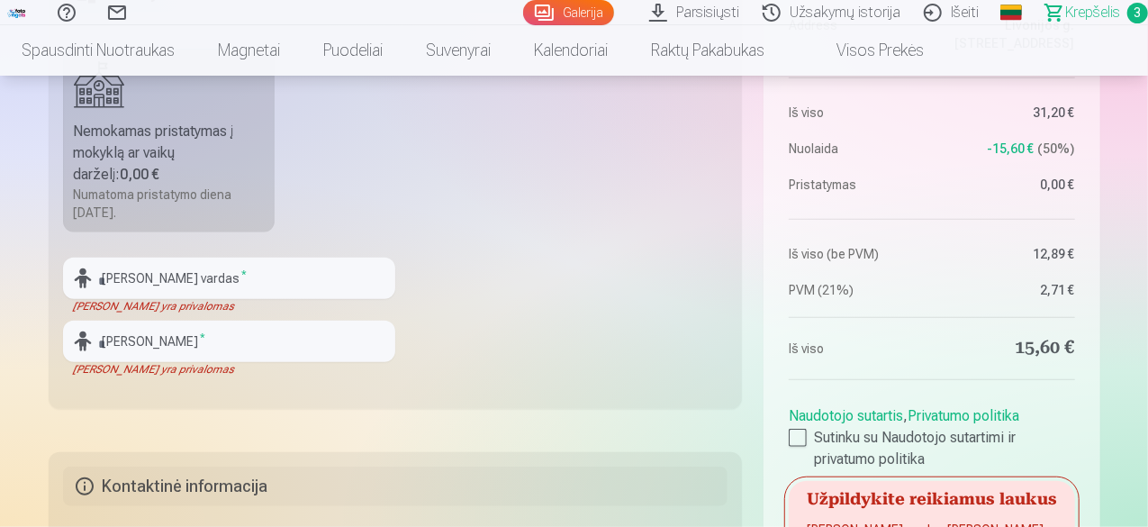
scroll to position [540, 0]
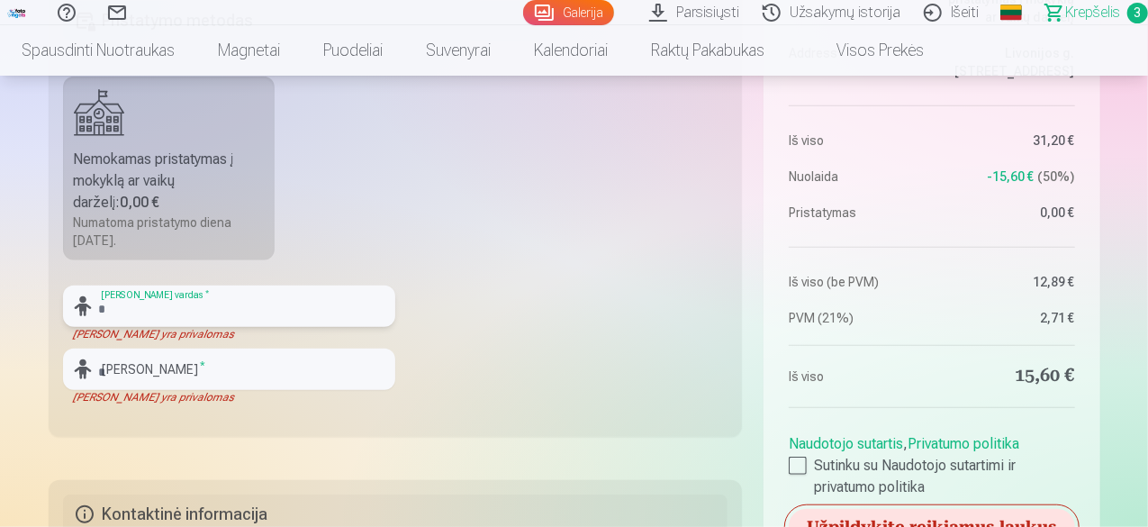
click at [176, 304] on input "text" at bounding box center [229, 305] width 332 height 41
type input "****"
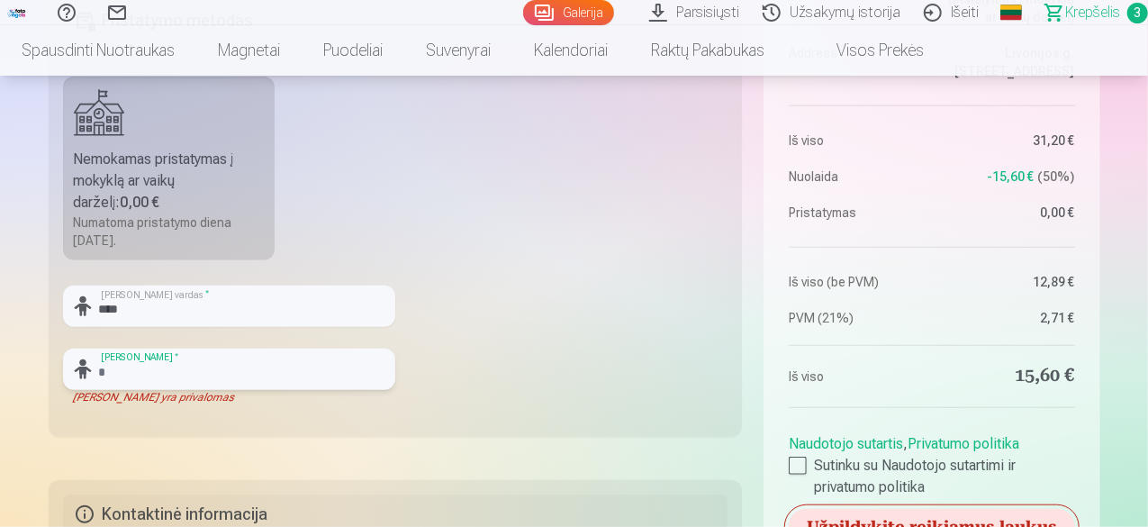
click at [141, 374] on input "text" at bounding box center [229, 368] width 332 height 41
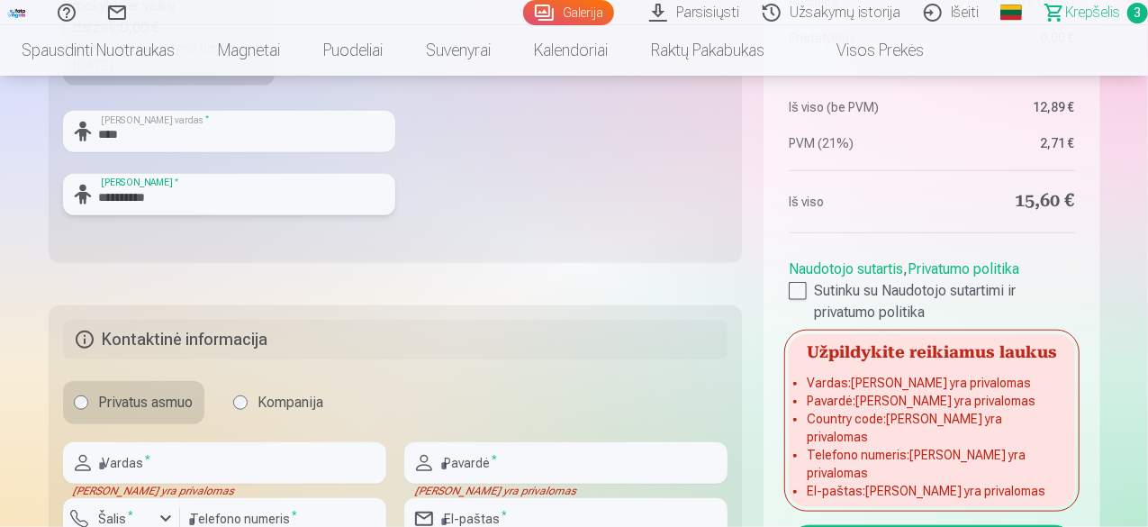
scroll to position [810, 0]
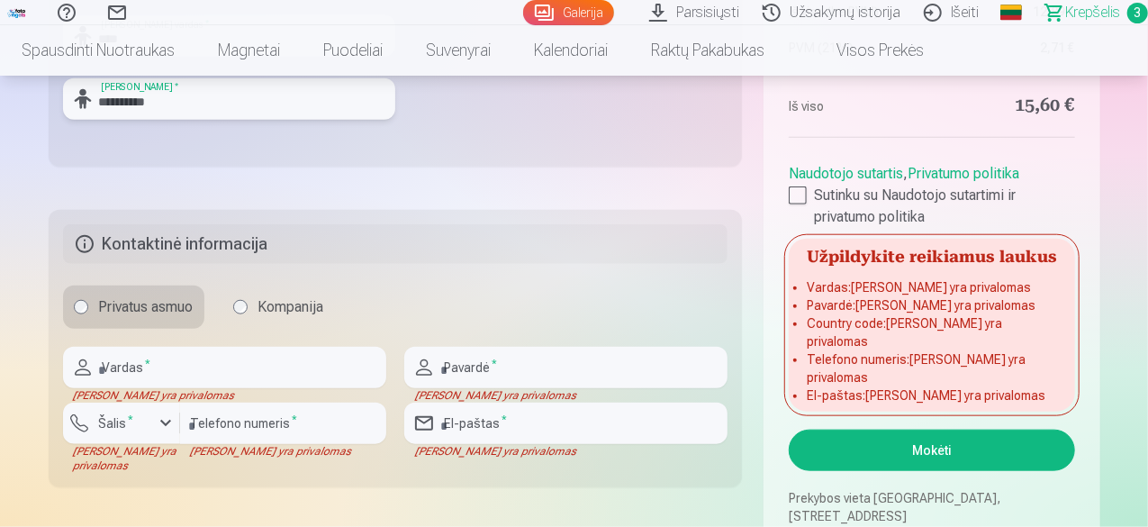
type input "**********"
click at [157, 366] on input "text" at bounding box center [224, 367] width 323 height 41
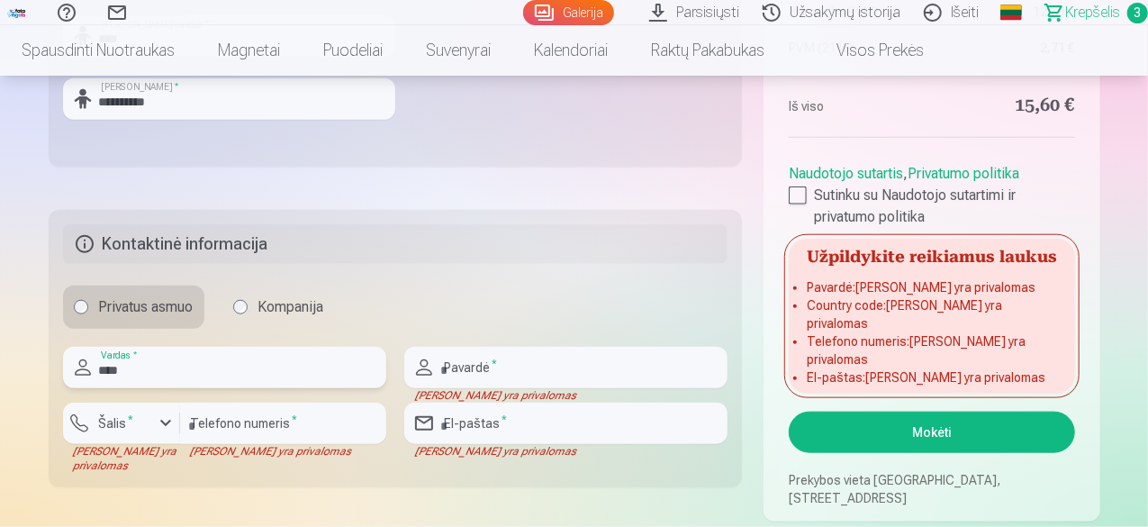
type input "****"
click at [511, 370] on input "text" at bounding box center [565, 367] width 323 height 41
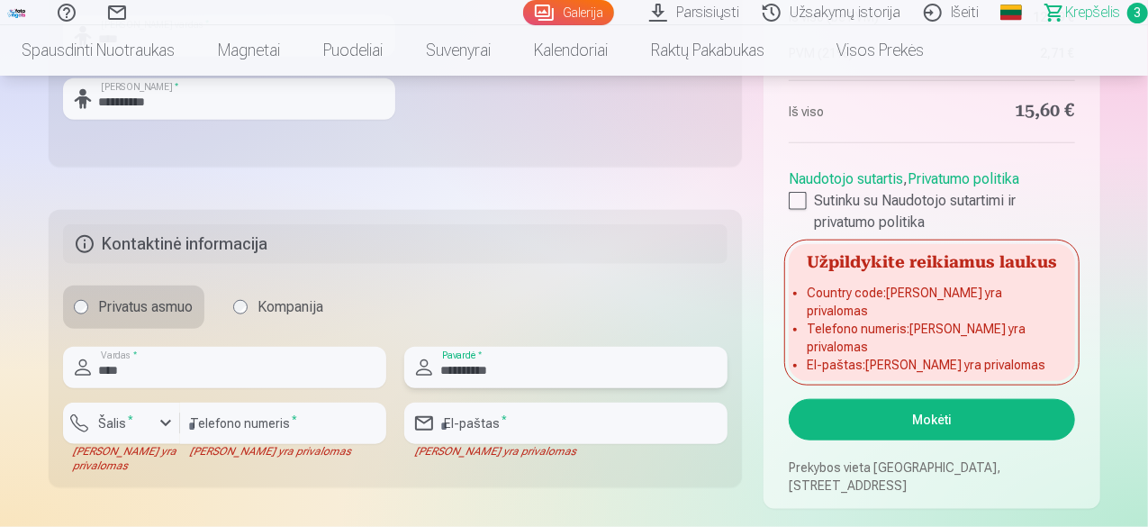
type input "**********"
click at [166, 423] on div "button" at bounding box center [166, 423] width 22 height 22
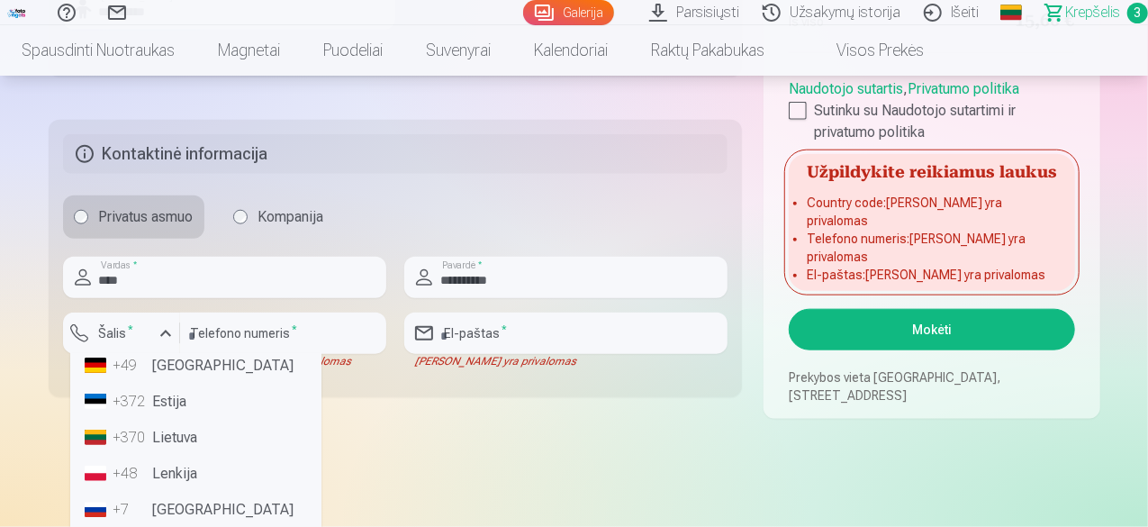
scroll to position [990, 0]
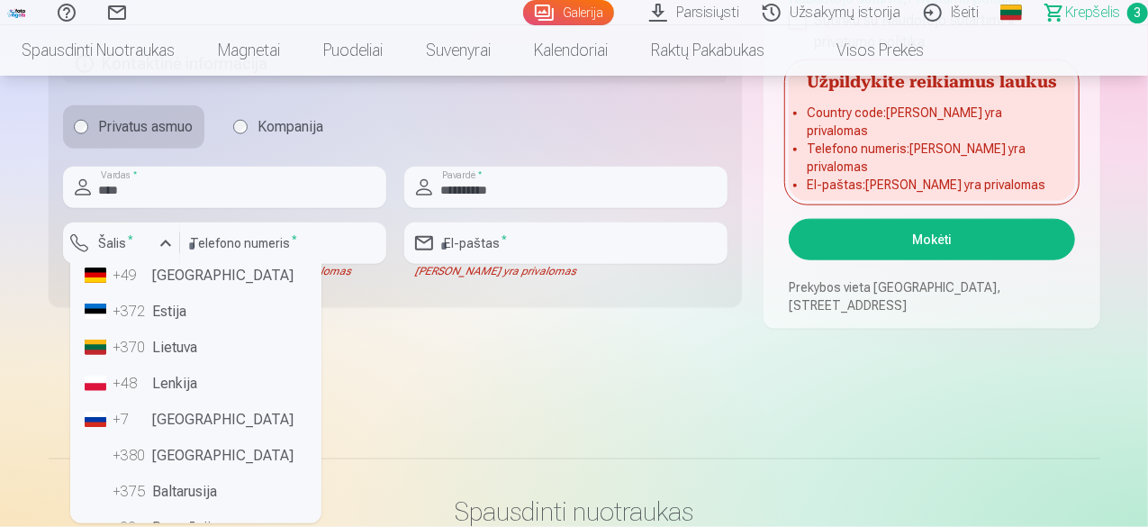
click at [221, 348] on li "+370 Lietuva" at bounding box center [195, 348] width 237 height 36
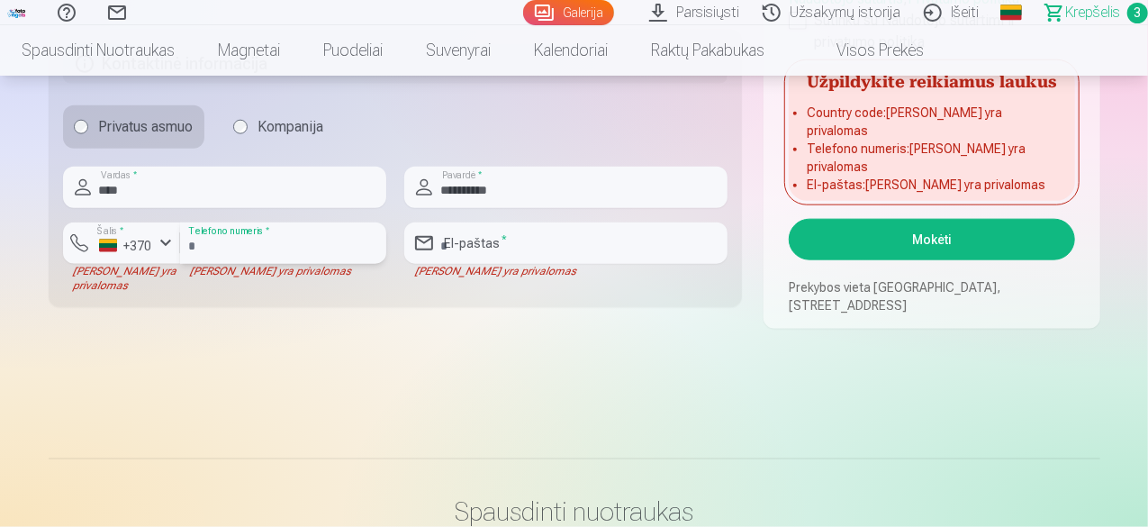
click at [307, 241] on input "number" at bounding box center [283, 242] width 206 height 41
type input "*"
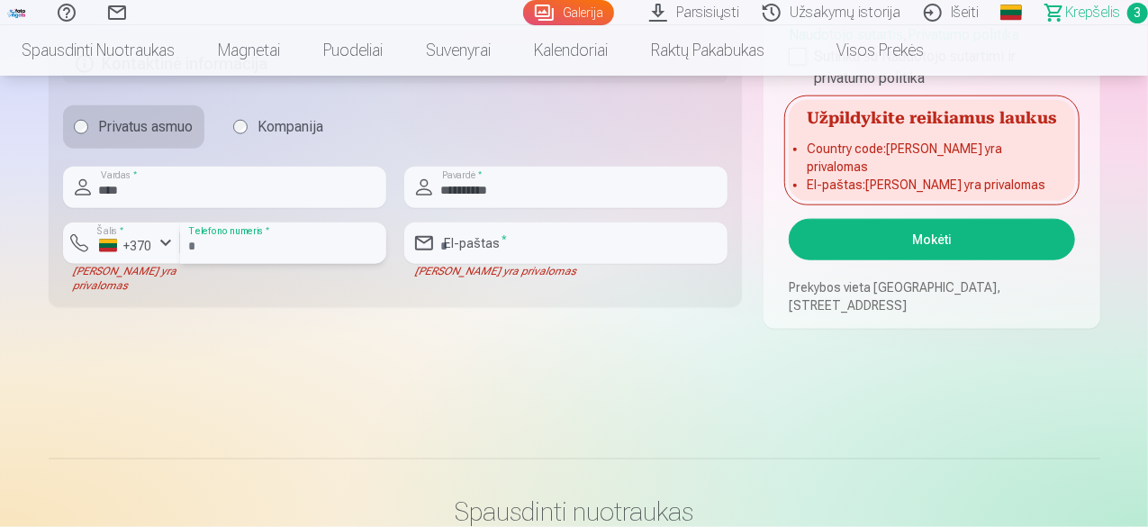
type input "********"
click at [472, 242] on input "email" at bounding box center [565, 242] width 323 height 41
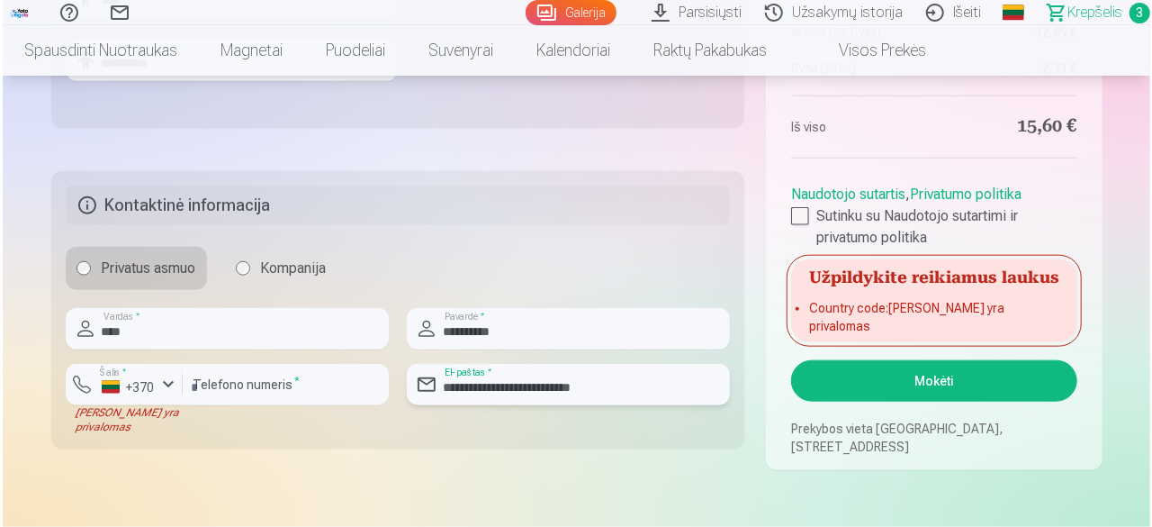
scroll to position [810, 0]
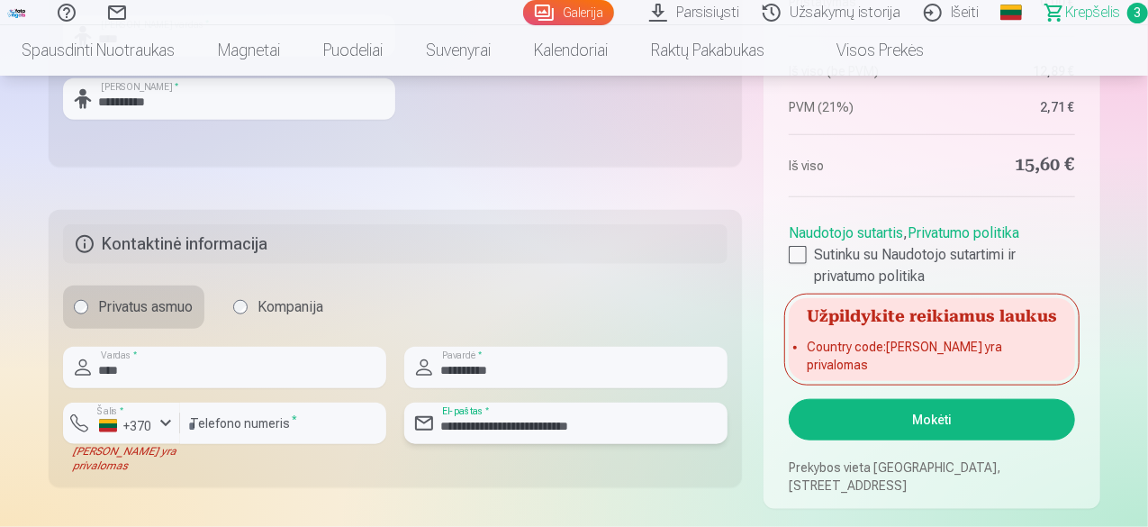
type input "**********"
click at [951, 411] on button "Mokėti" at bounding box center [931, 419] width 285 height 41
